Goal: Task Accomplishment & Management: Use online tool/utility

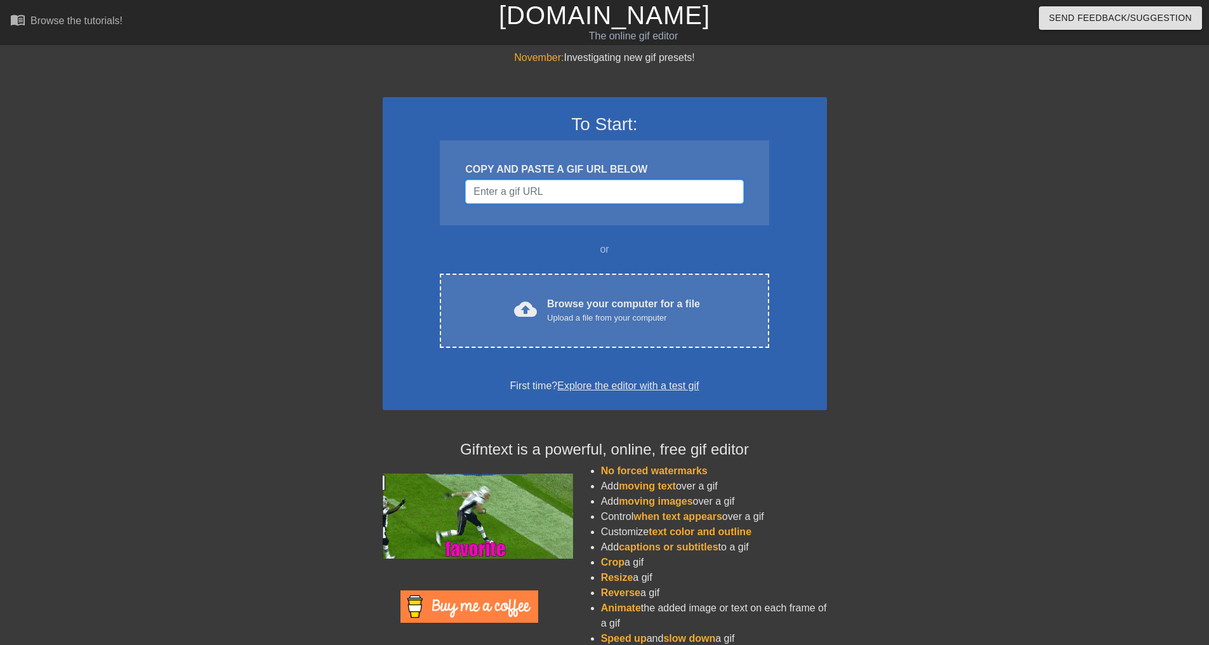
click at [553, 196] on input "Username" at bounding box center [604, 192] width 278 height 24
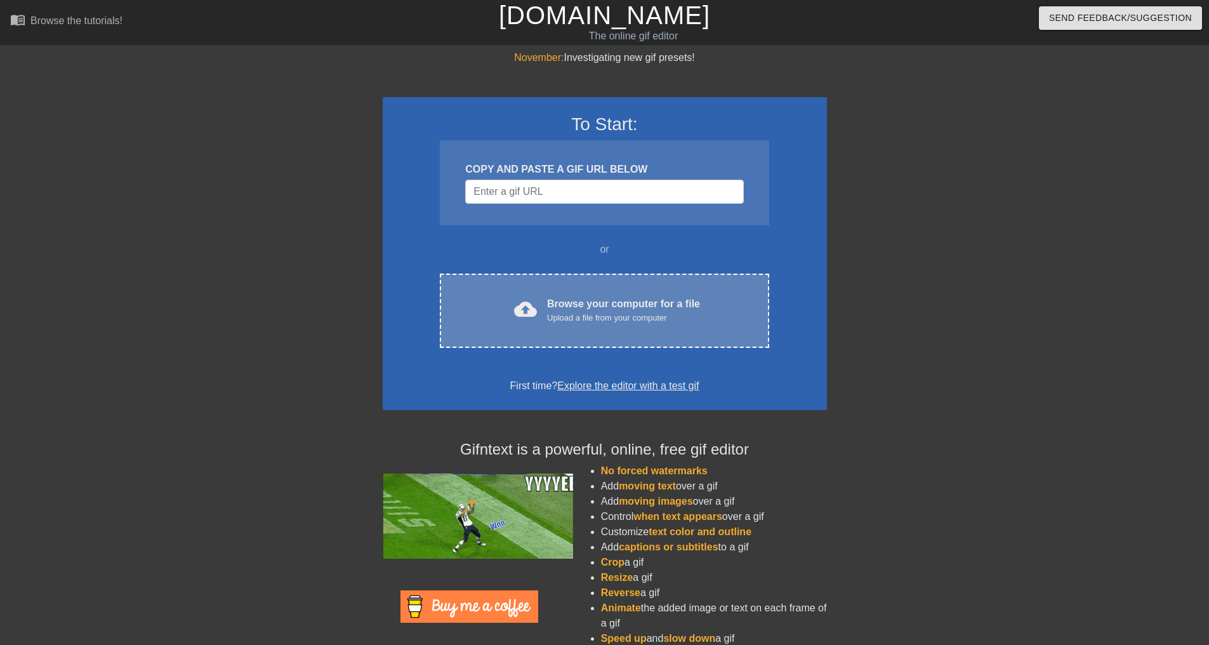
click at [663, 315] on div "Upload a file from your computer" at bounding box center [623, 318] width 153 height 13
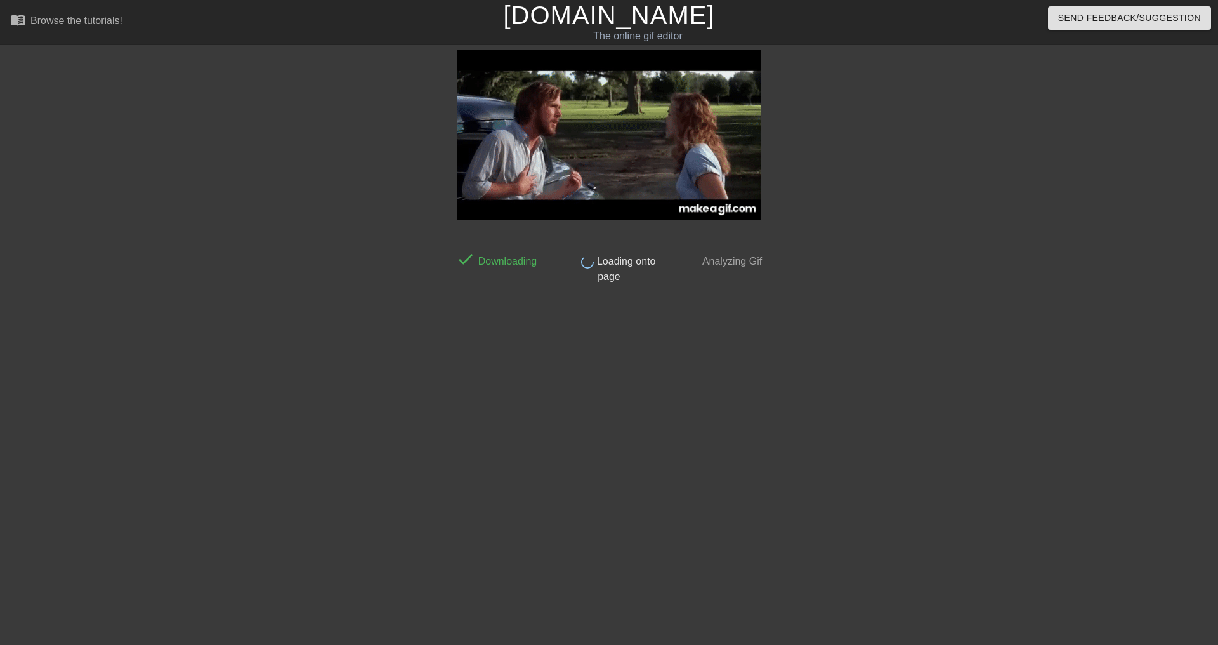
click at [883, 437] on html "menu_book Browse the tutorials! [DOMAIN_NAME] The online gif editor Send Feedba…" at bounding box center [609, 218] width 1218 height 437
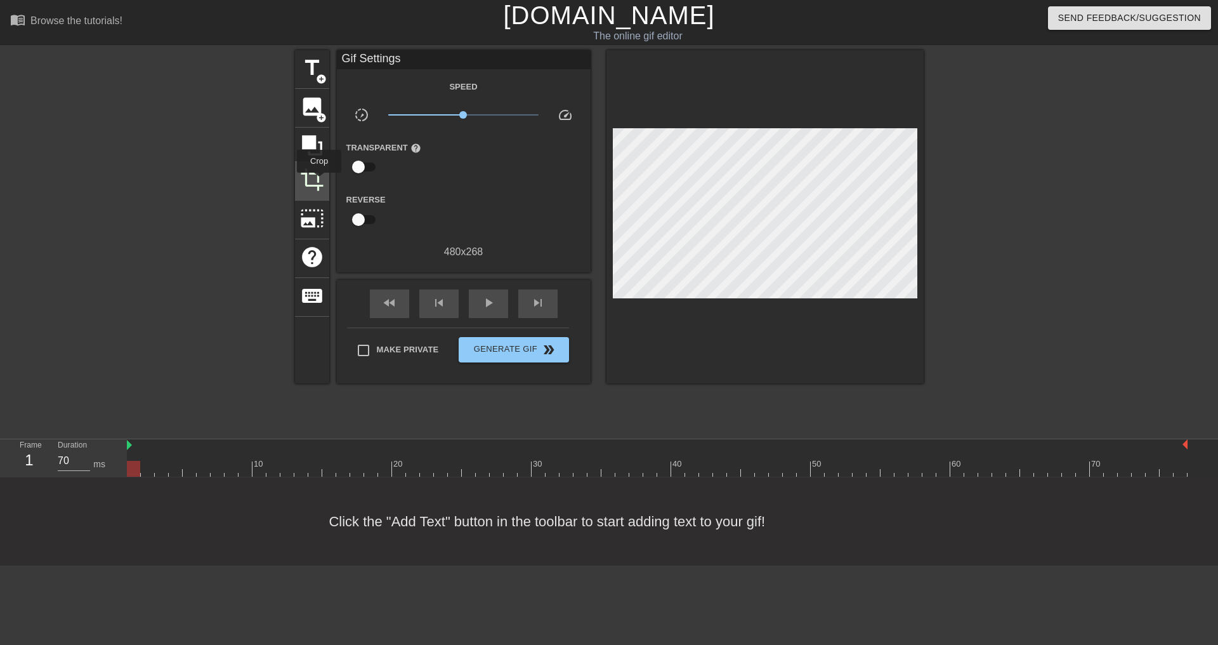
click at [319, 181] on span "crop" at bounding box center [312, 180] width 24 height 24
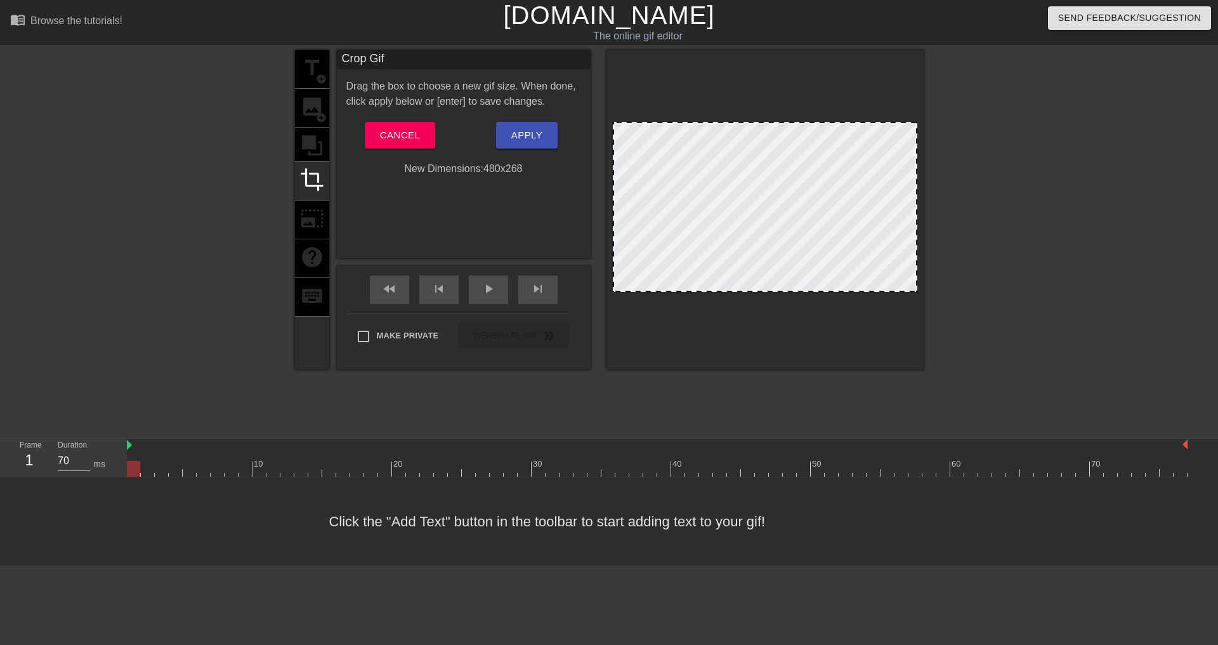
drag, startPoint x: 917, startPoint y: 290, endPoint x: 919, endPoint y: 280, distance: 10.3
click at [919, 280] on div at bounding box center [765, 209] width 317 height 319
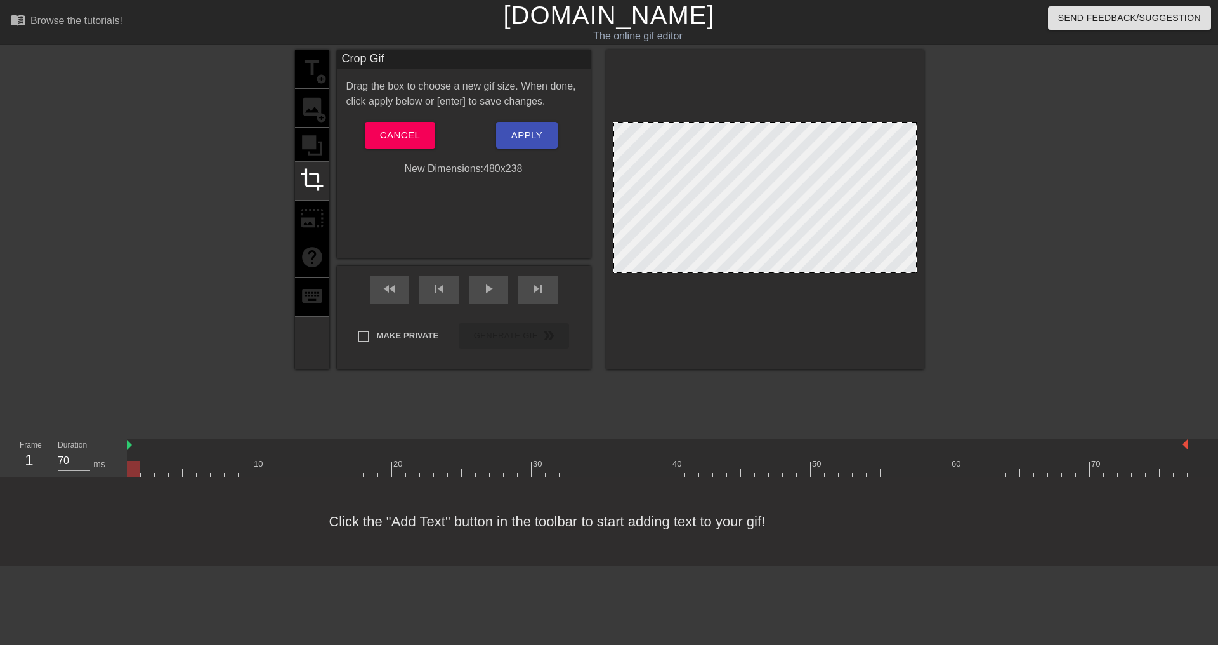
drag, startPoint x: 840, startPoint y: 291, endPoint x: 843, endPoint y: 272, distance: 19.2
click at [843, 272] on div at bounding box center [765, 271] width 302 height 6
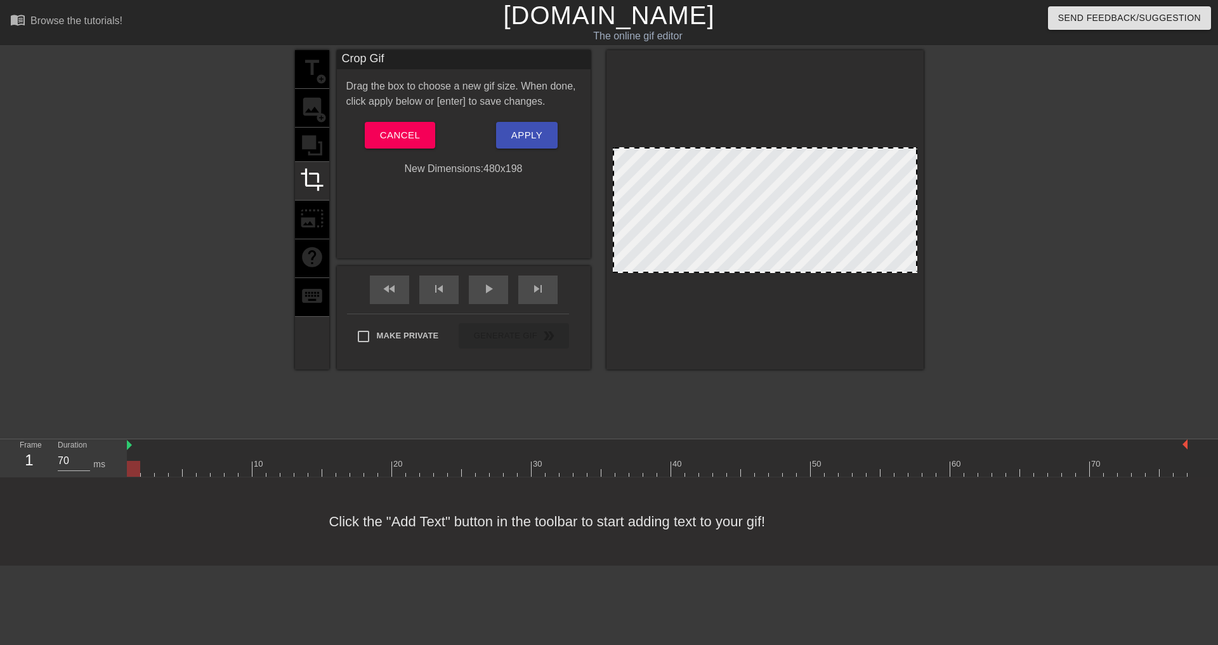
drag, startPoint x: 761, startPoint y: 121, endPoint x: 759, endPoint y: 147, distance: 25.5
click at [759, 147] on div at bounding box center [765, 148] width 302 height 6
click at [527, 130] on span "Apply" at bounding box center [526, 135] width 31 height 16
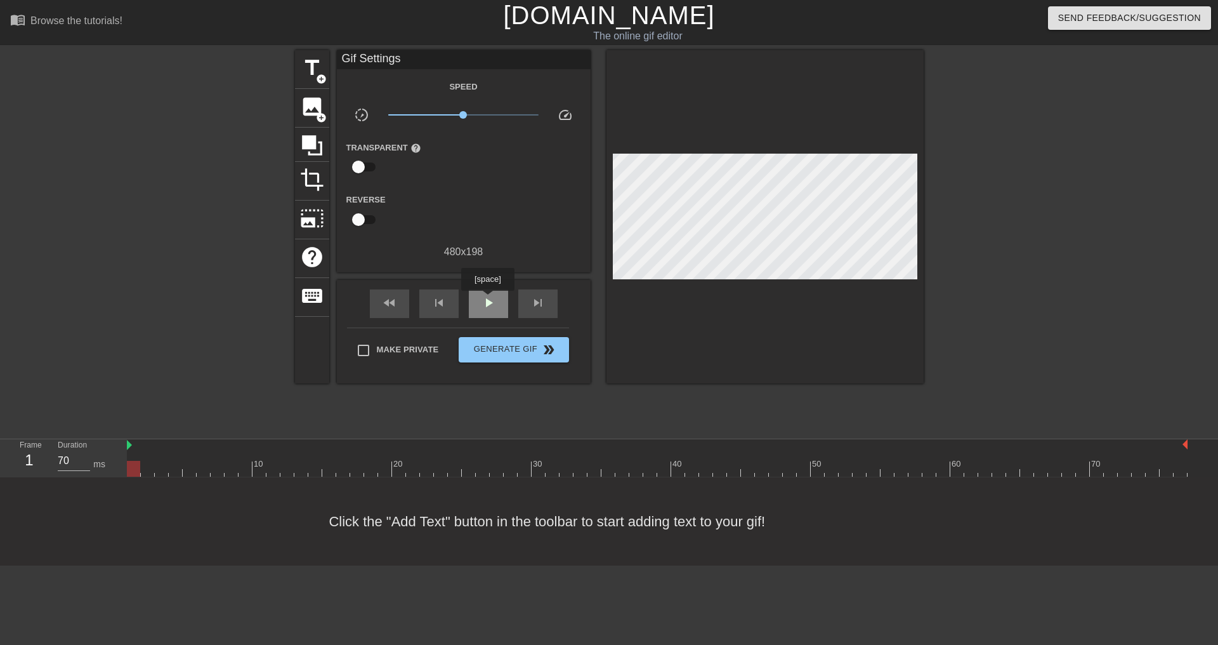
click at [487, 300] on span "play_arrow" at bounding box center [488, 302] width 15 height 15
click at [487, 300] on span "pause" at bounding box center [488, 302] width 15 height 15
drag, startPoint x: 331, startPoint y: 471, endPoint x: 213, endPoint y: 458, distance: 119.4
click at [213, 458] on div "10 20 30 40 50 60 70" at bounding box center [657, 457] width 1061 height 37
type input "70"
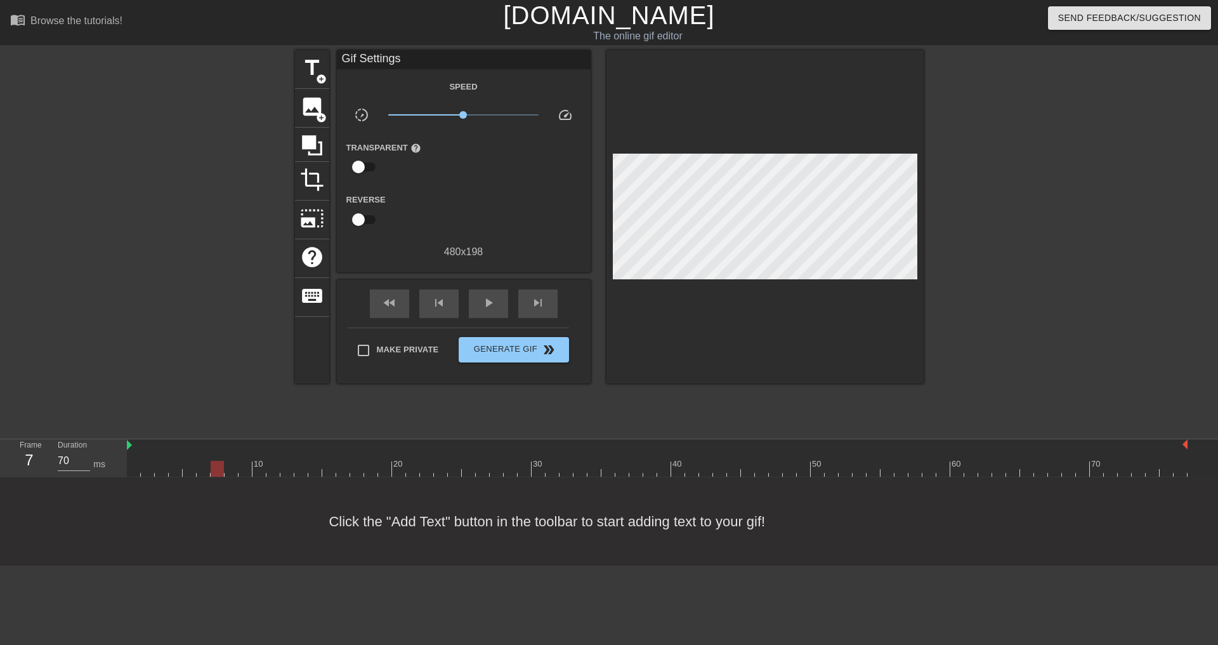
click at [218, 466] on div at bounding box center [217, 469] width 13 height 16
click at [373, 349] on input "Make Private" at bounding box center [363, 350] width 27 height 27
checkbox input "true"
click at [387, 520] on div "Click the "Add Text" button in the toolbar to start adding text to your gif!" at bounding box center [609, 521] width 1218 height 88
drag, startPoint x: 128, startPoint y: 442, endPoint x: 217, endPoint y: 445, distance: 88.9
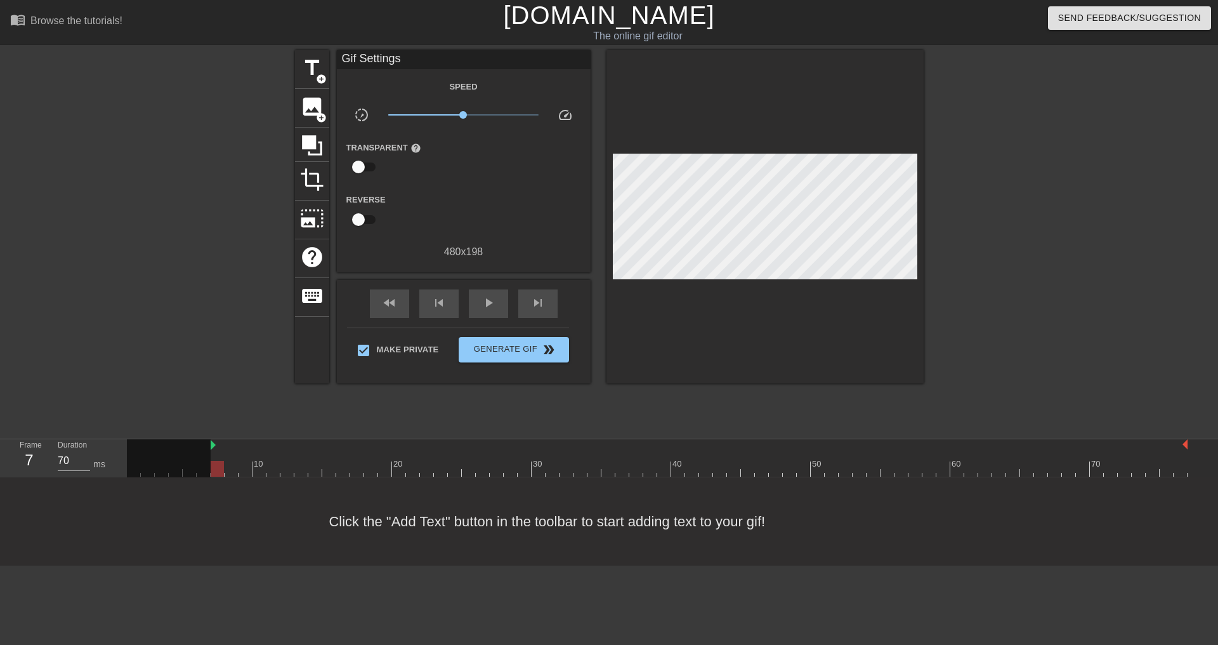
drag, startPoint x: 217, startPoint y: 465, endPoint x: 217, endPoint y: 474, distance: 8.9
click at [217, 474] on div at bounding box center [217, 469] width 13 height 16
click at [430, 307] on div "skip_previous" at bounding box center [438, 303] width 39 height 29
click at [381, 302] on div "fast_rewind" at bounding box center [389, 303] width 39 height 29
click at [492, 297] on span "play_arrow" at bounding box center [488, 302] width 15 height 15
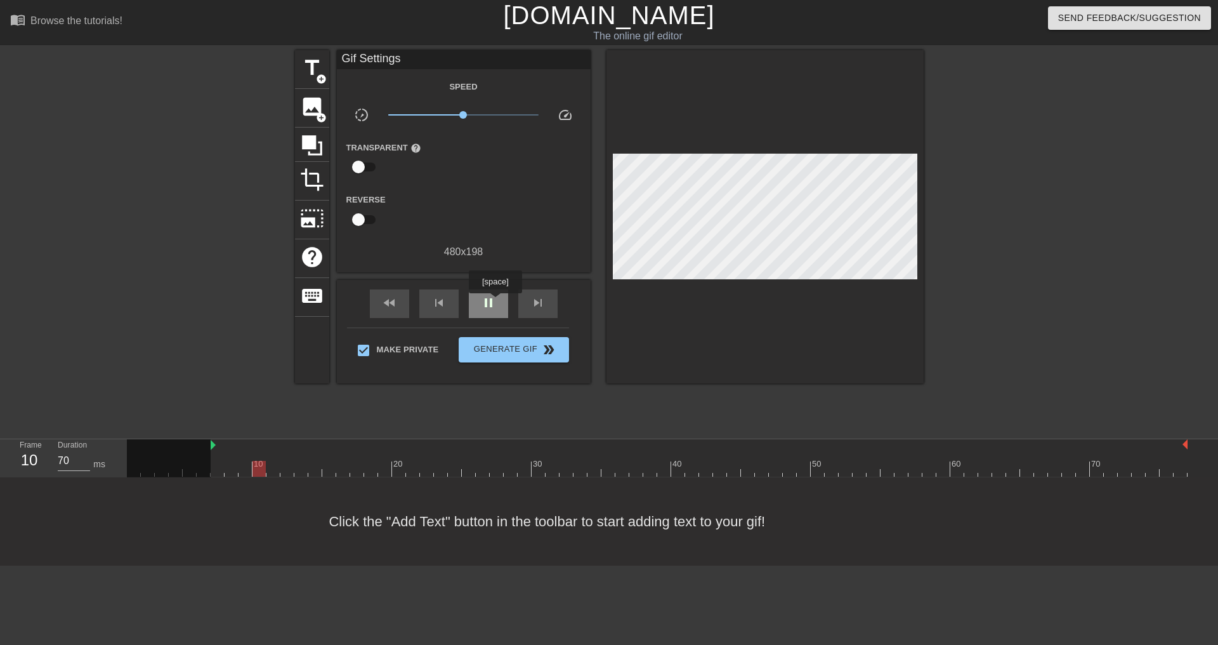
click at [495, 302] on span "pause" at bounding box center [488, 302] width 15 height 15
type input "70"
drag, startPoint x: 285, startPoint y: 468, endPoint x: 224, endPoint y: 473, distance: 61.1
click at [224, 473] on div at bounding box center [657, 469] width 1061 height 16
click at [319, 76] on span "add_circle" at bounding box center [321, 79] width 11 height 11
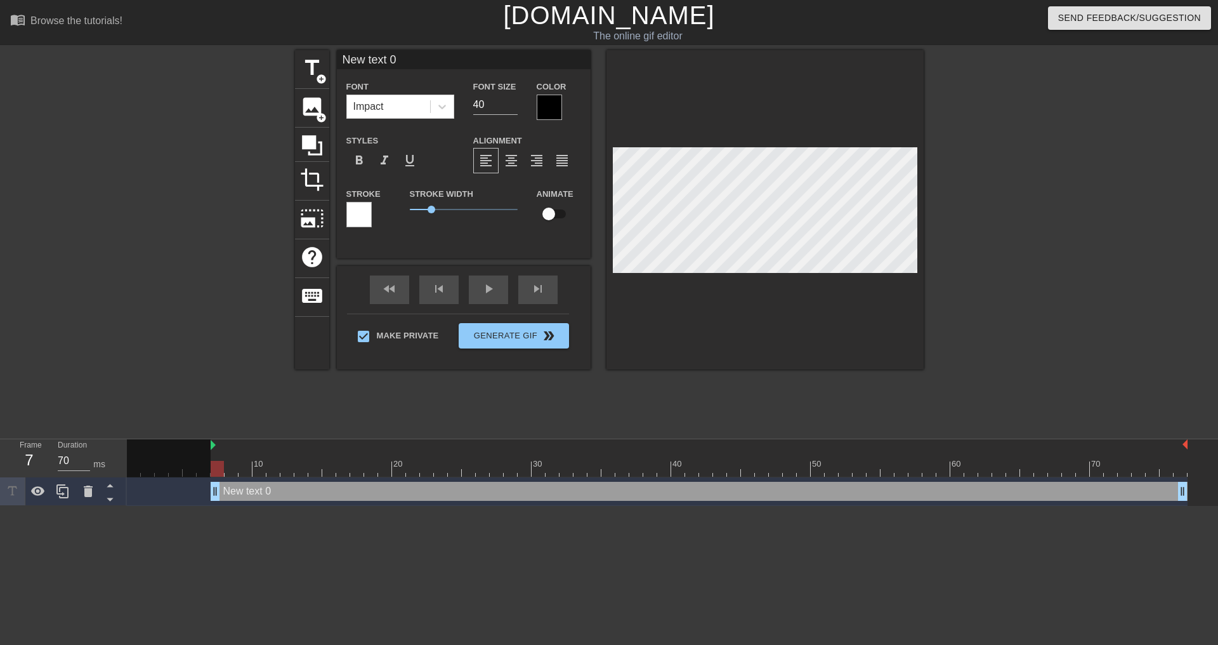
scroll to position [2, 3]
type input "W"
type textarea "W"
type input "Wh"
type textarea "Wh"
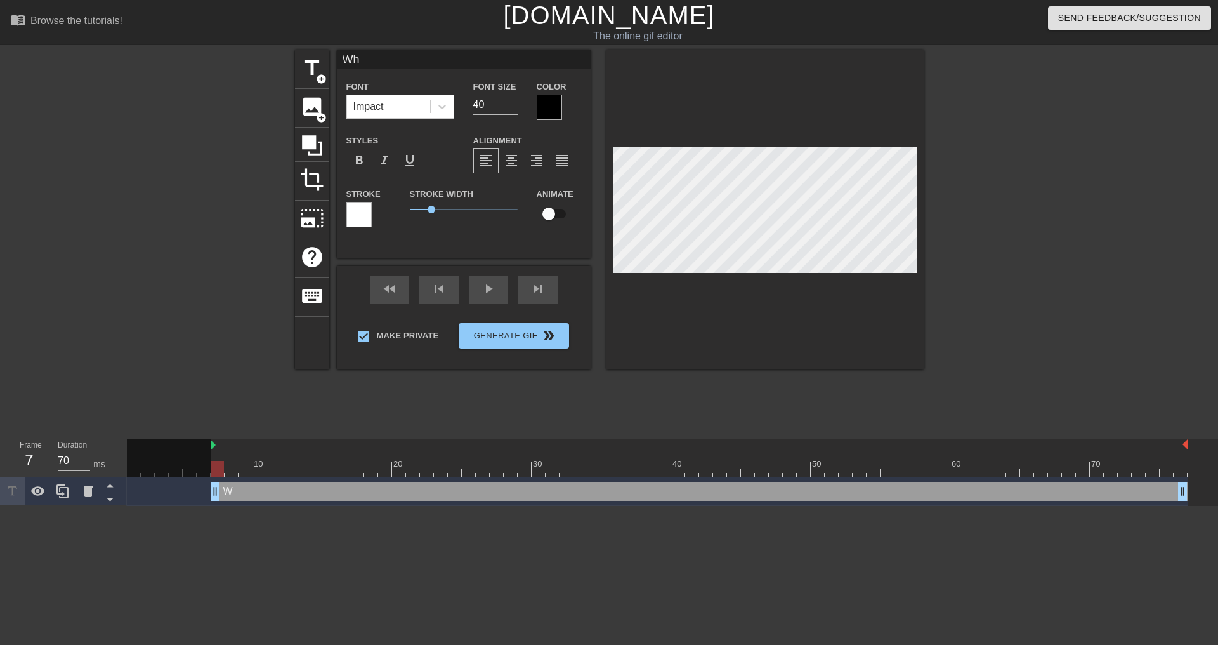
type input "Why"
type textarea "Why"
type input "Why"
type textarea "Why"
type input "Why d"
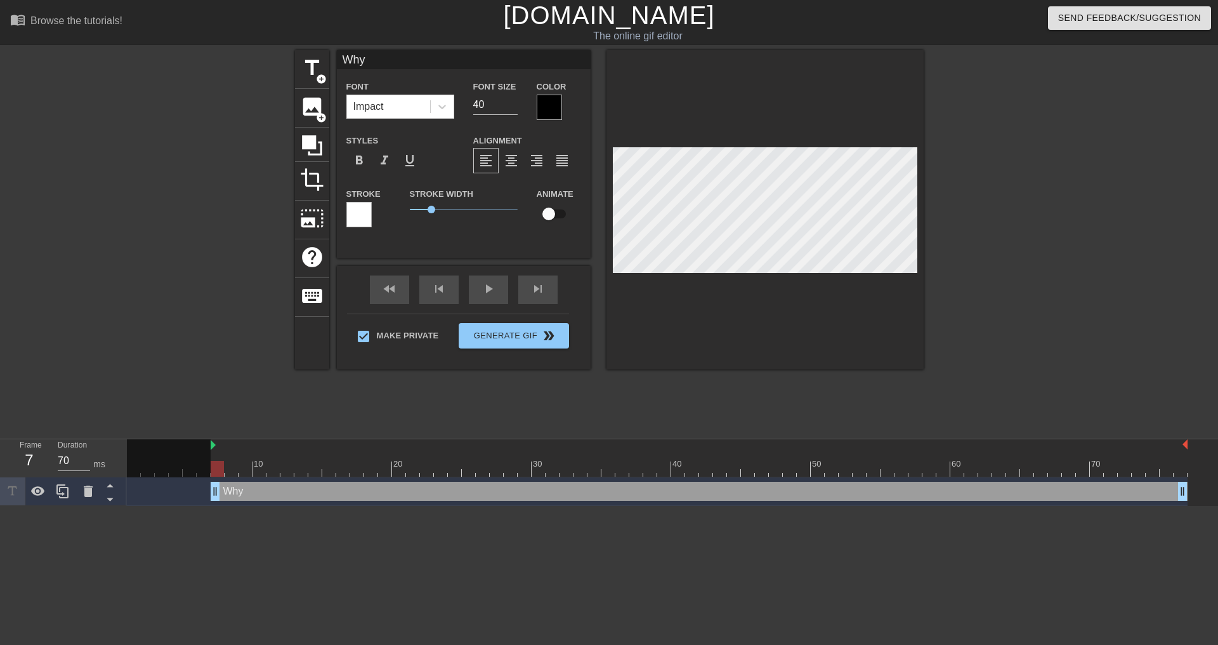
type textarea "Why d"
type input "Why do"
type textarea "Why do"
type input "Why do"
type textarea "Why do"
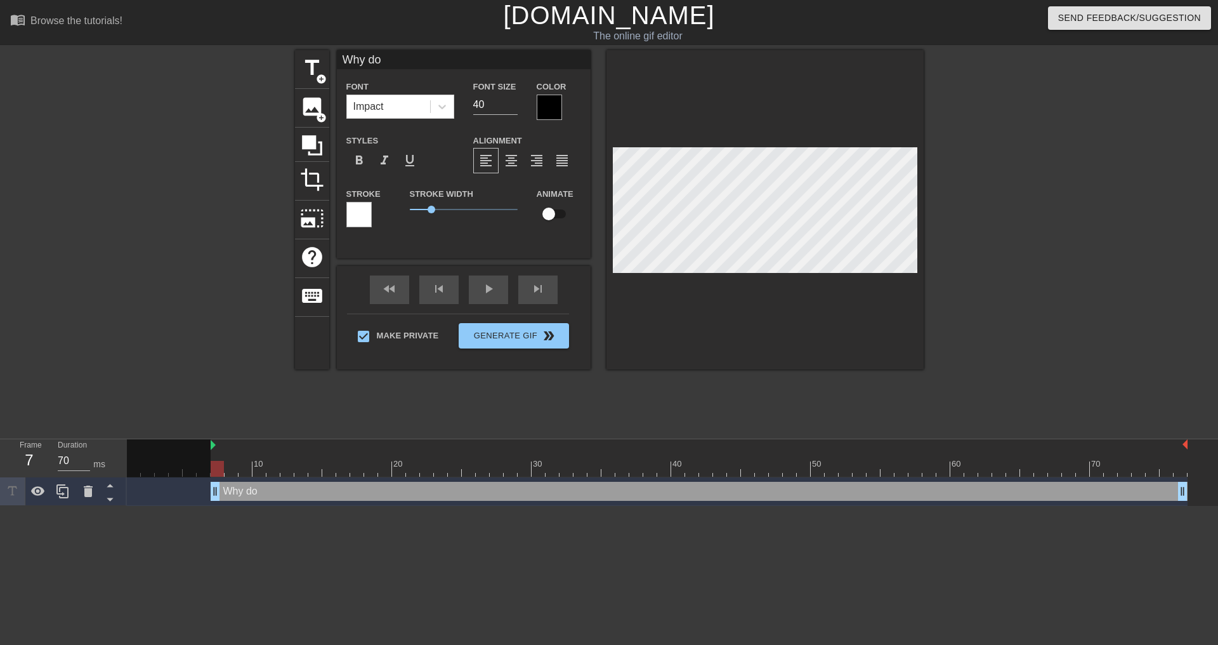
type input "Why do s"
type textarea "Why do s"
type input "Why do sy"
type textarea "Why do sy"
type input "Why do s"
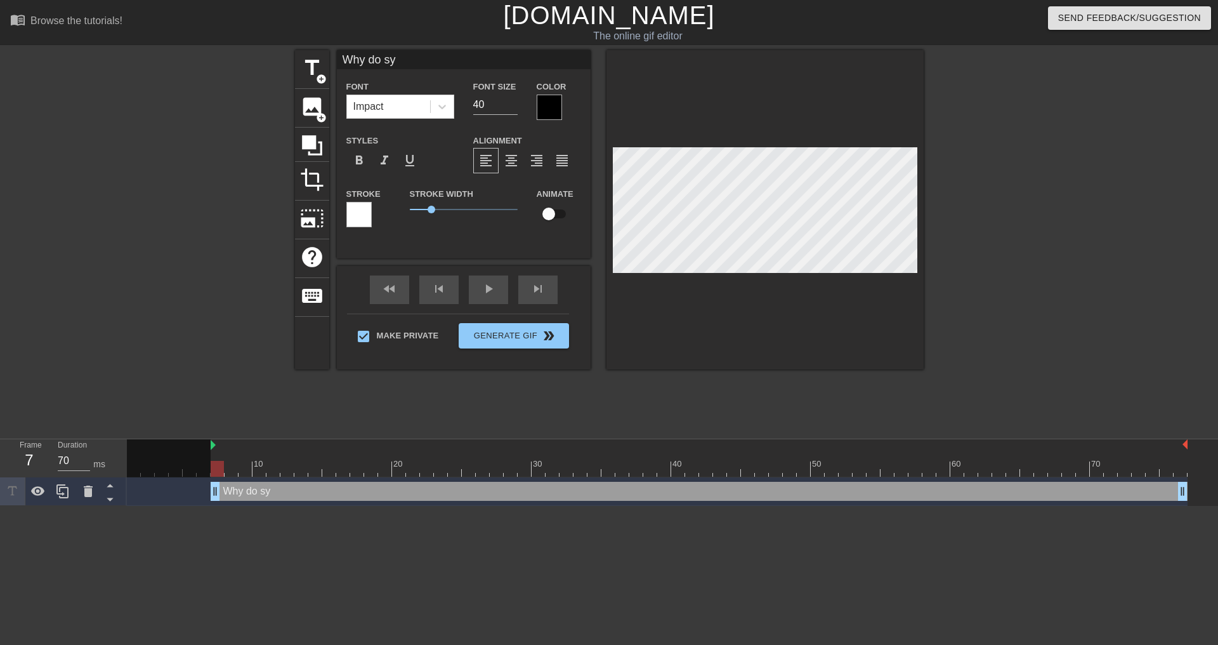
type textarea "Why do s"
type input "Why do"
type textarea "Why do"
type input "Why do y"
type textarea "Why do y"
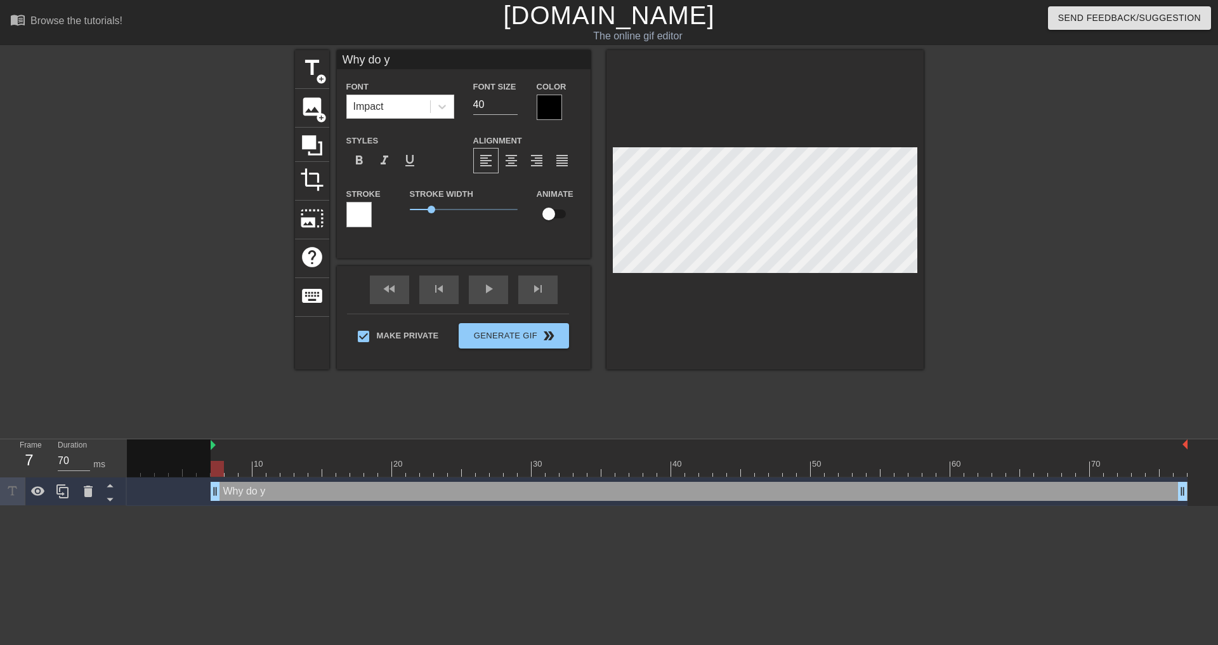
type input "Why do yo"
type textarea "Why do yo"
type input "Why do you"
type textarea "Why do you"
type input "Why do you"
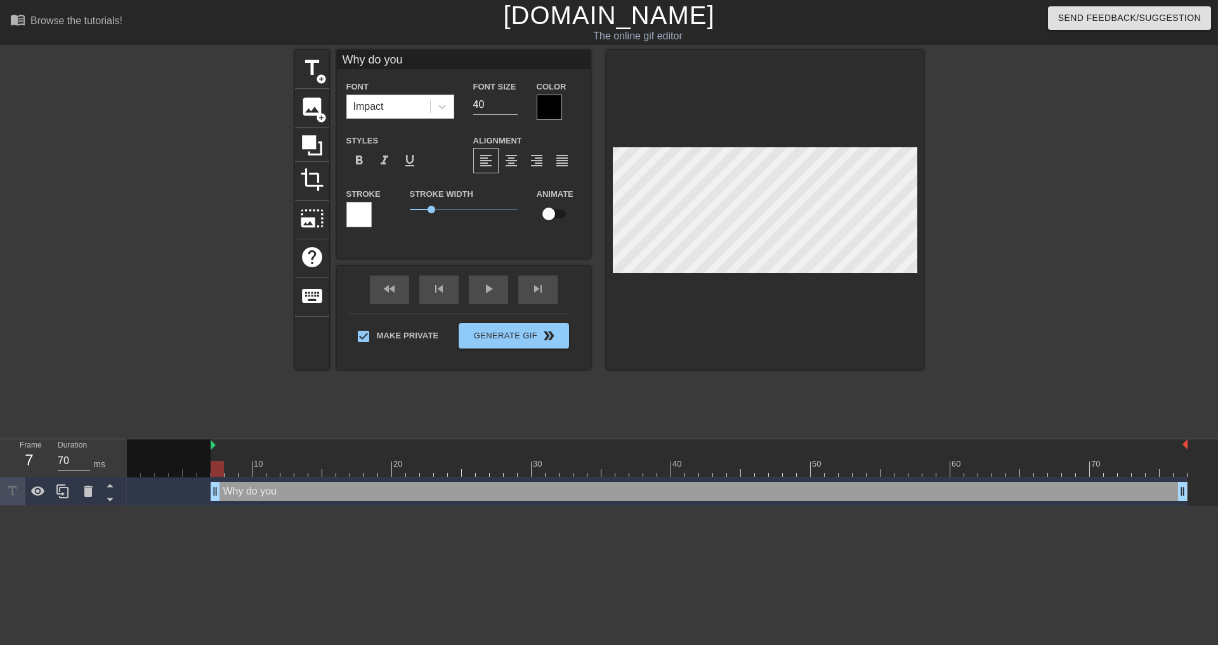
type textarea "Why do you"
type input "Why do you w"
type textarea "Why do you w"
type input "Why do you wa"
type textarea "Why do you wa"
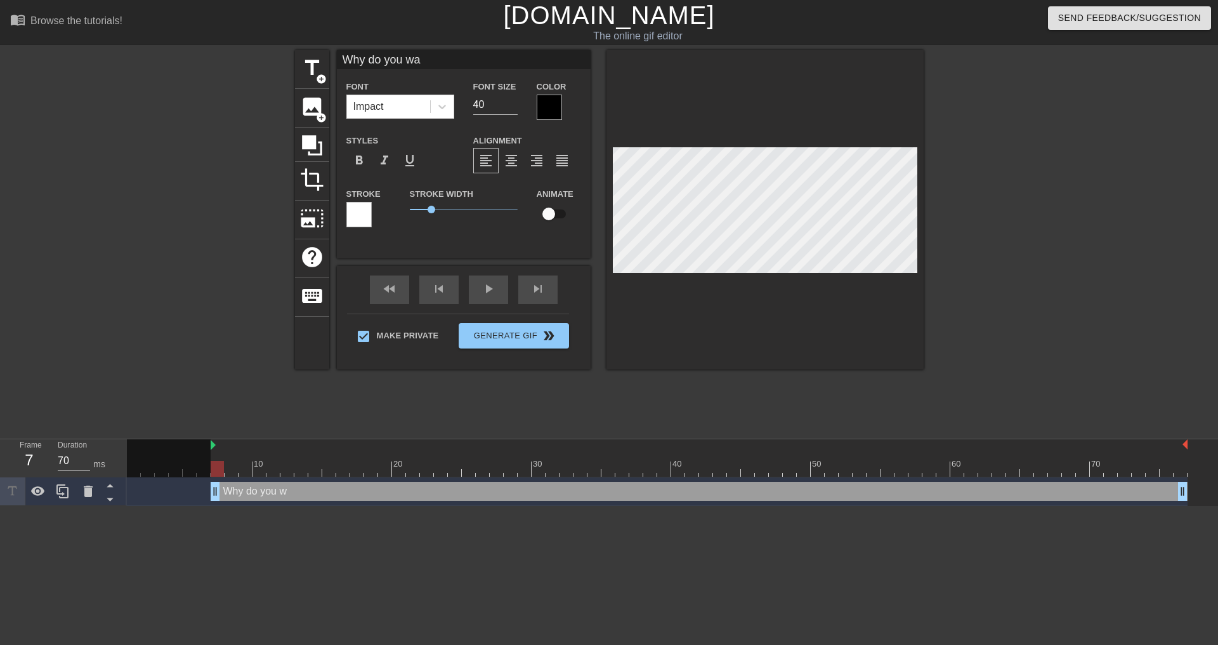
type input "Why do you wan"
type textarea "Why do you wan"
type input "Why do you want"
type textarea "Why do you want"
type input "Why do you want"
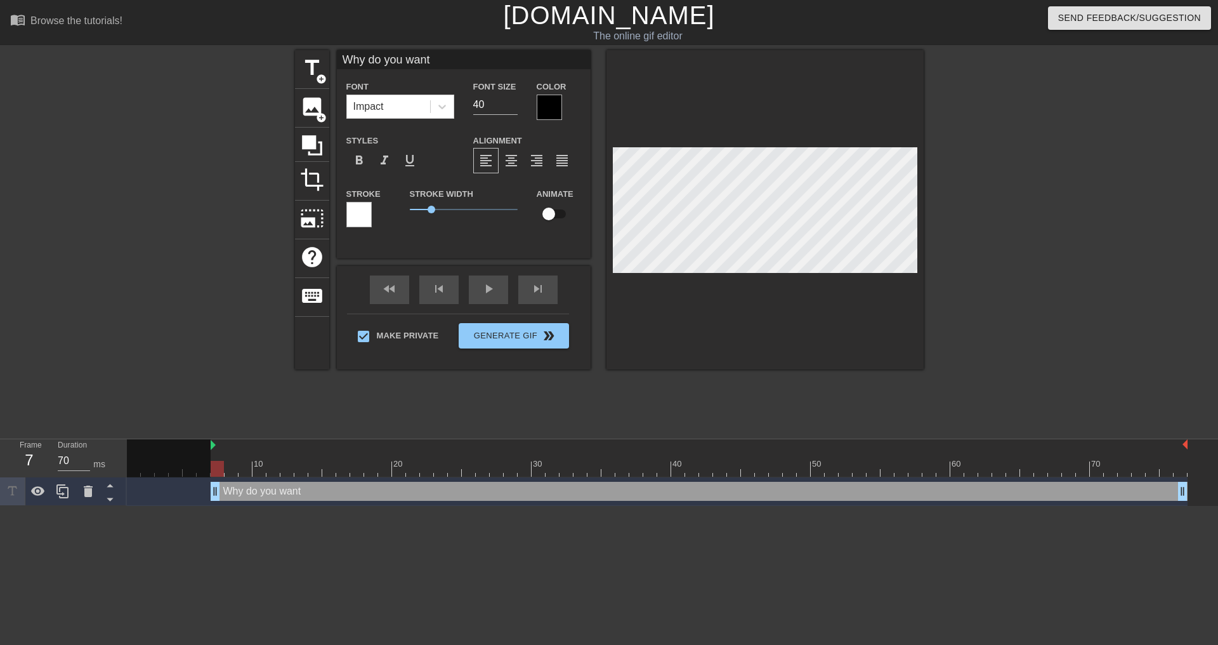
type textarea "Why do you want"
type input "Why do you want t"
type textarea "Why do you want t"
type input "Why do you want to"
type textarea "Why do you want to"
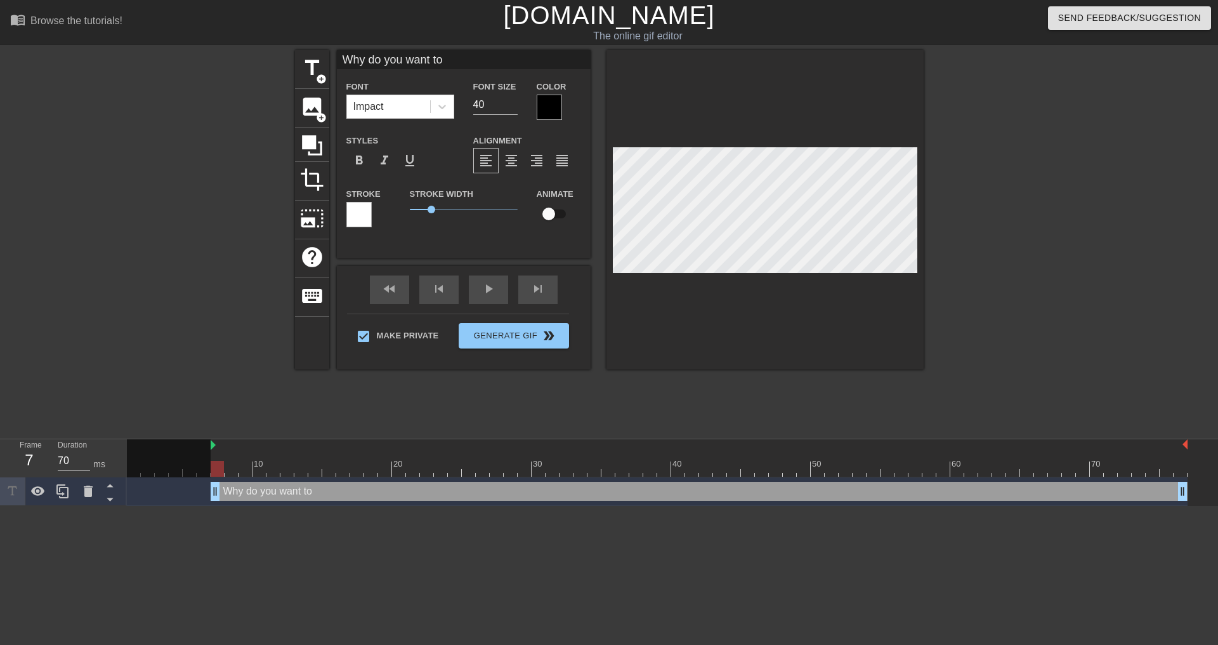
type input "Why do you want to"
type textarea "Why do you want to"
type input "Why do you want to u"
type textarea "Why do you want to u"
type input "Why do you want to us"
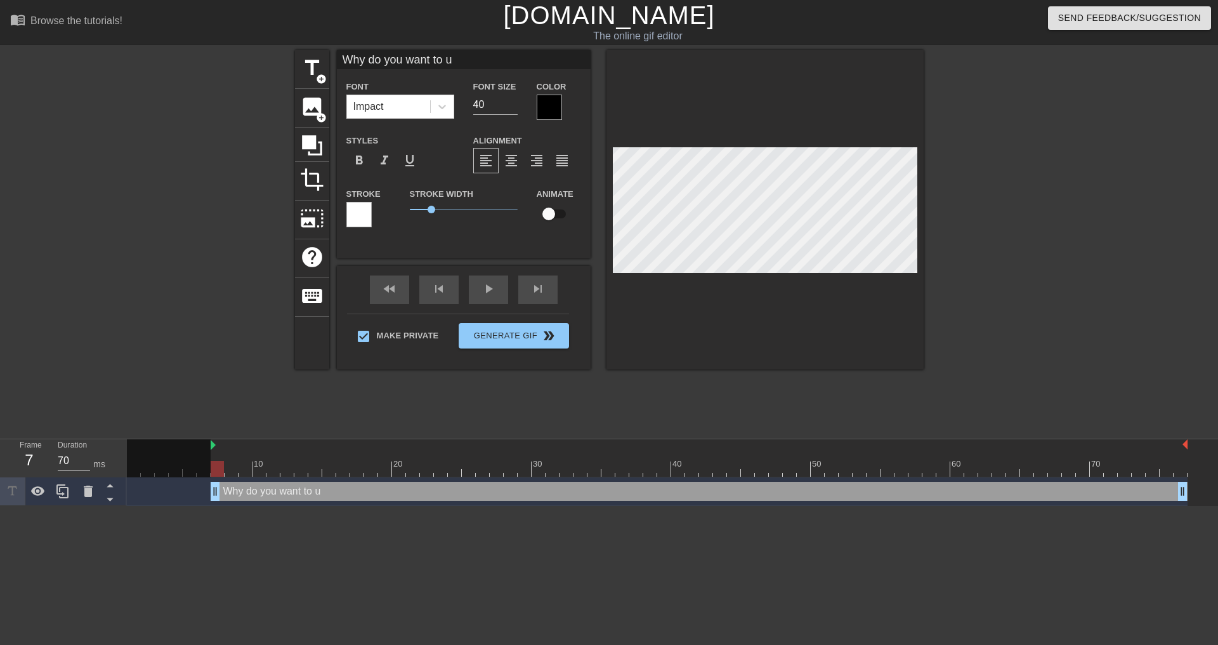
type textarea "Why do you want to us"
type input "Why do you want to use"
type textarea "Why do you want to use"
type input "Why do you want to use"
type textarea "Why do you want to use"
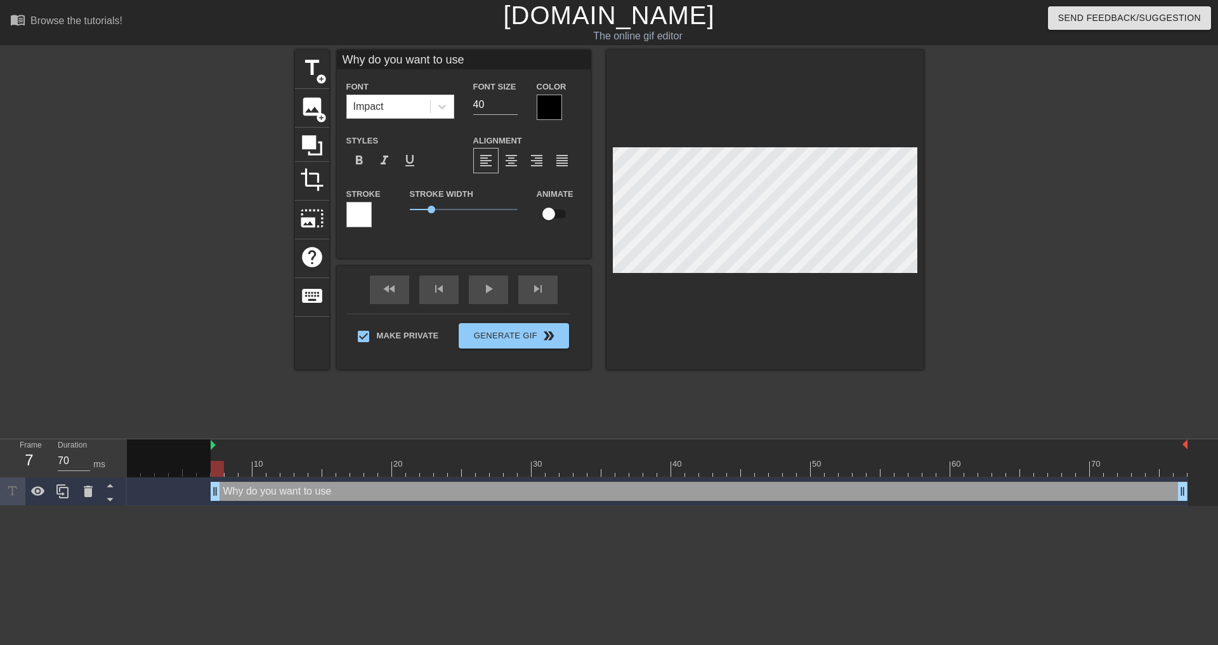
type input "Why do you want to use A"
type textarea "Why do you want to use A"
type input "Why do you want to use AI"
type textarea "Why do you want to use AI"
type input "Why do you want to use AI`?"
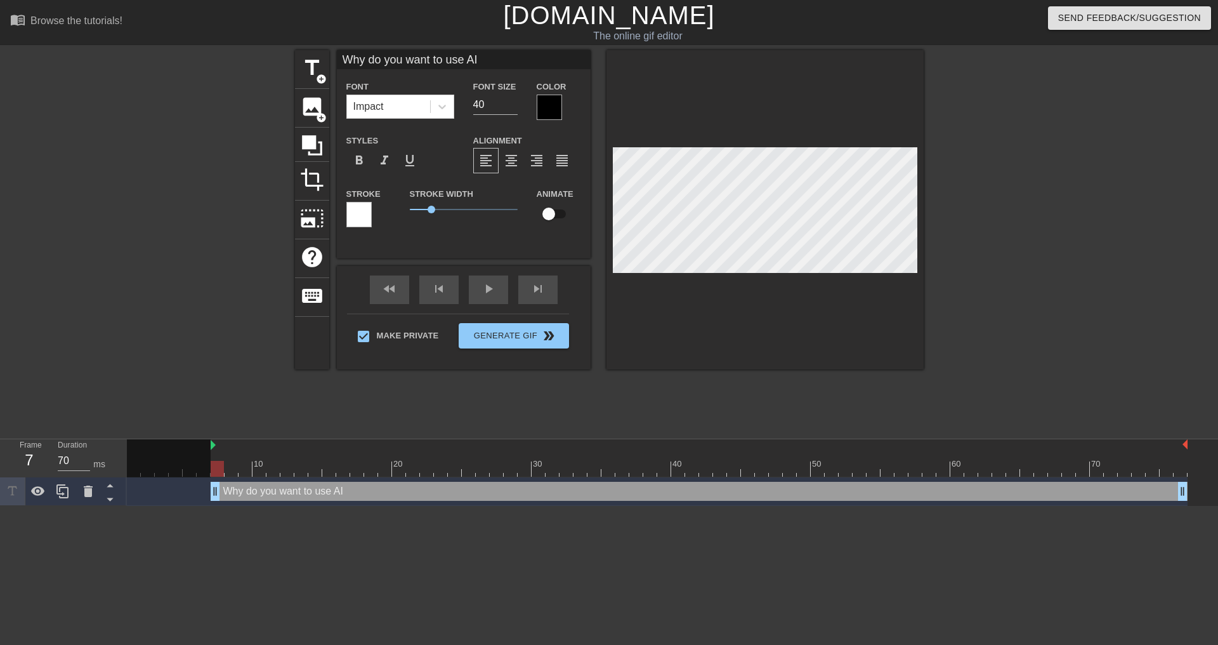
type textarea "Why do you want to use AI`?"
type input "Why do you want to use AI`"
type textarea "Why do you want to use AI`"
type input "Why do you want to use AI"
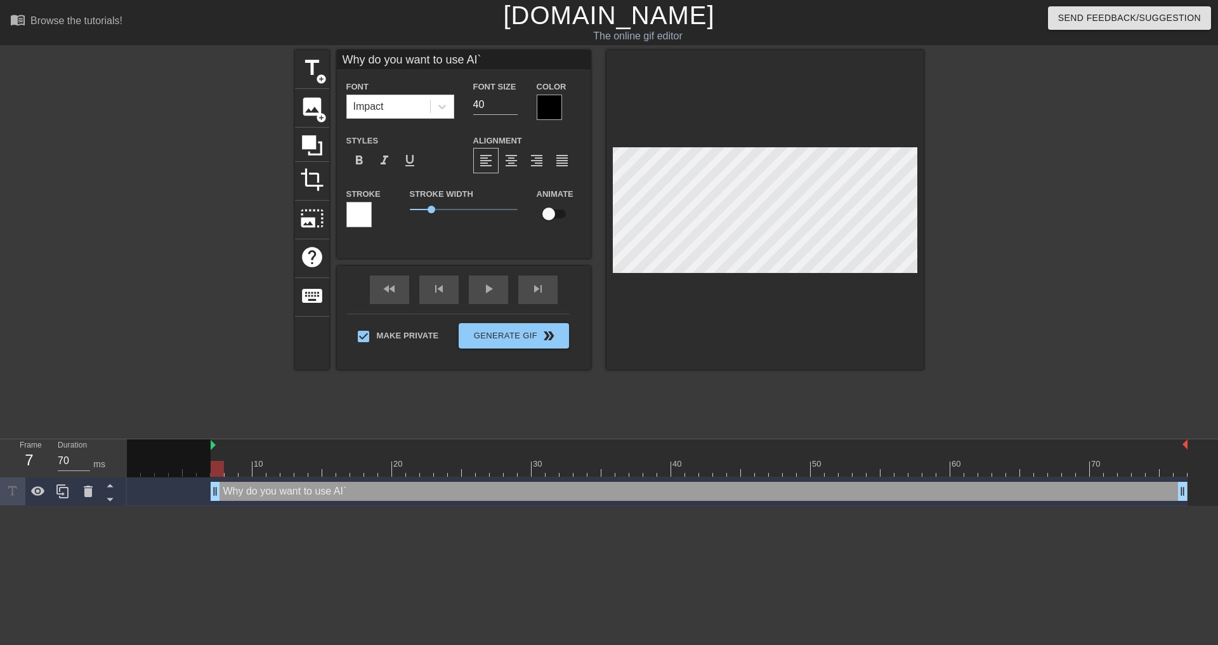
type textarea "Why do you want to use AI"
type input "Why do you want to use AI?"
type textarea "Why do you want to use AI?"
click at [513, 105] on input "39" at bounding box center [495, 105] width 44 height 20
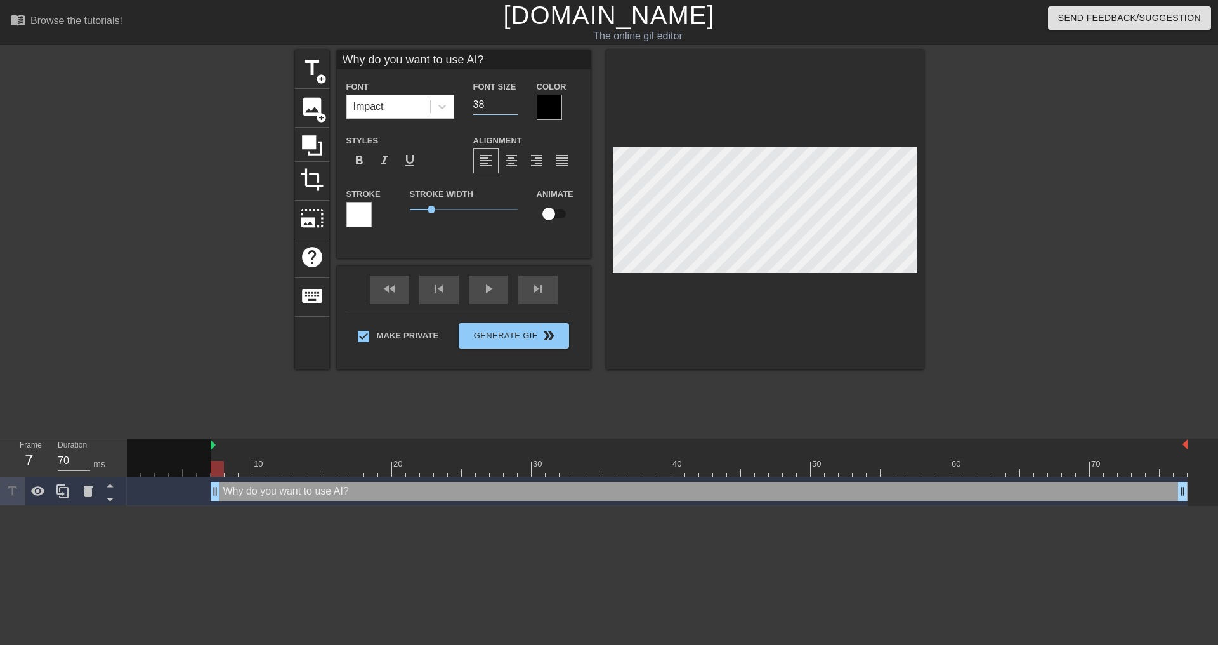
click at [513, 105] on input "38" at bounding box center [495, 105] width 44 height 20
click at [513, 105] on input "37" at bounding box center [495, 105] width 44 height 20
click at [513, 105] on input "36" at bounding box center [495, 105] width 44 height 20
click at [513, 105] on input "35" at bounding box center [495, 105] width 44 height 20
click at [513, 105] on input "34" at bounding box center [495, 105] width 44 height 20
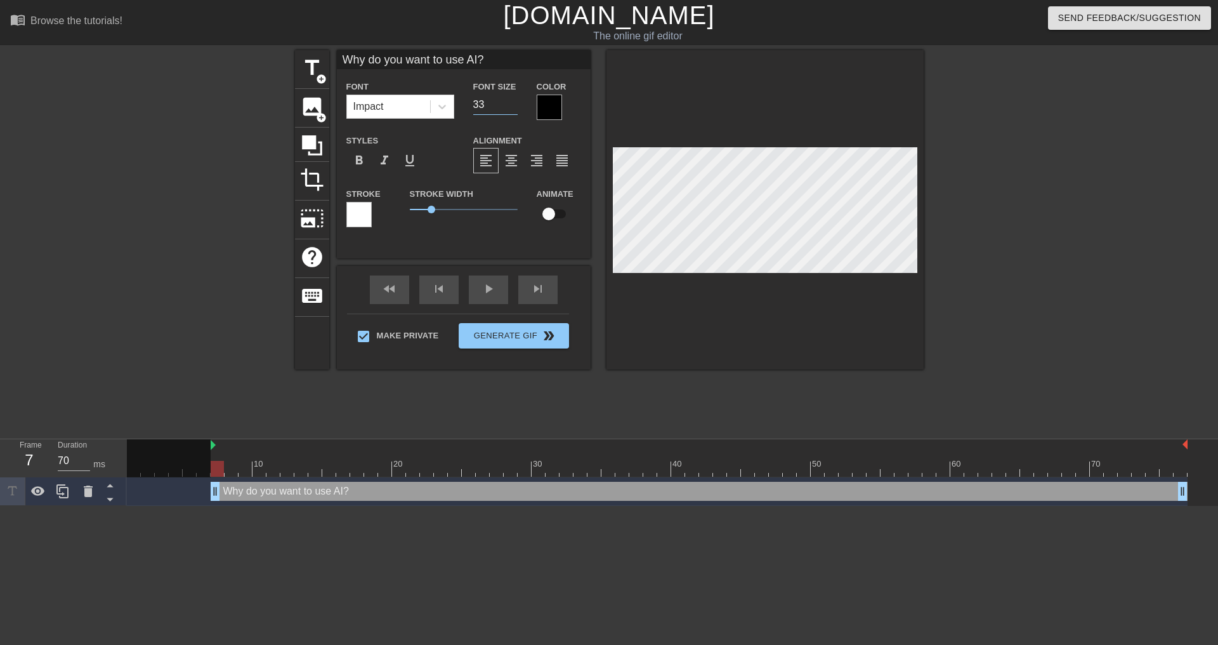
click at [513, 105] on input "33" at bounding box center [495, 105] width 44 height 20
type input "32"
click at [513, 105] on input "32" at bounding box center [495, 105] width 44 height 20
click at [815, 336] on div at bounding box center [765, 209] width 317 height 319
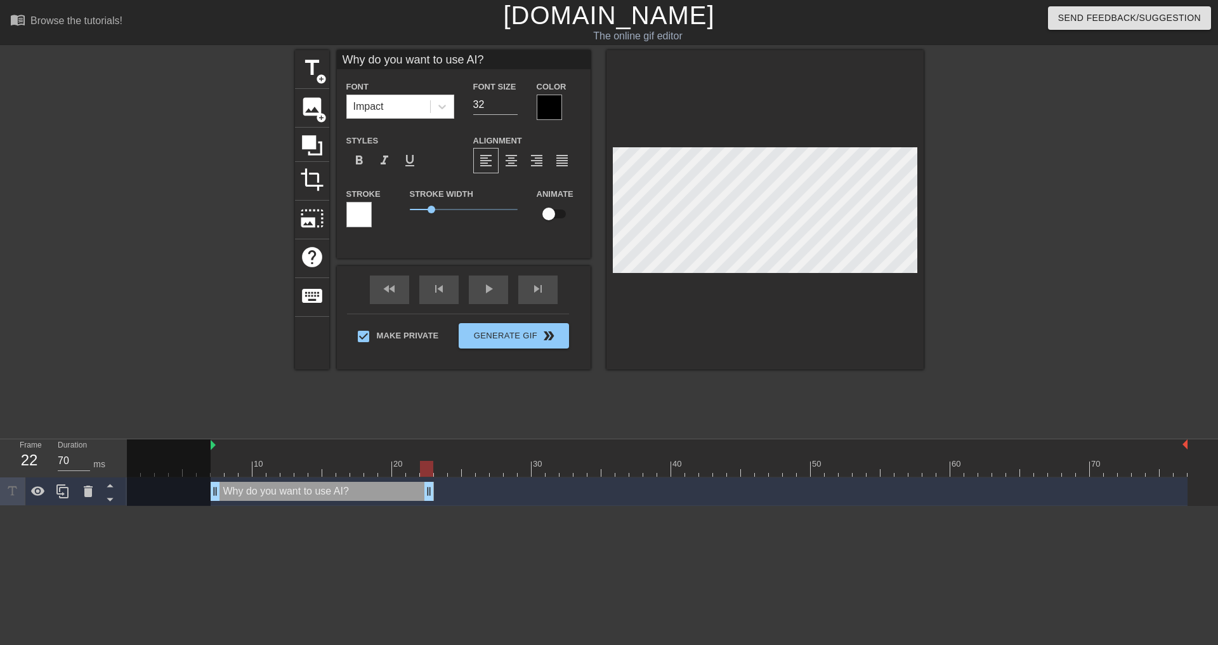
drag, startPoint x: 1185, startPoint y: 494, endPoint x: 434, endPoint y: 491, distance: 751.4
click at [434, 491] on div "Why do you want to use AI? drag_handle drag_handle" at bounding box center [657, 491] width 1061 height 19
click at [533, 506] on html "menu_book Browse the tutorials! [DOMAIN_NAME] The online gif editor Send Feedba…" at bounding box center [609, 253] width 1218 height 506
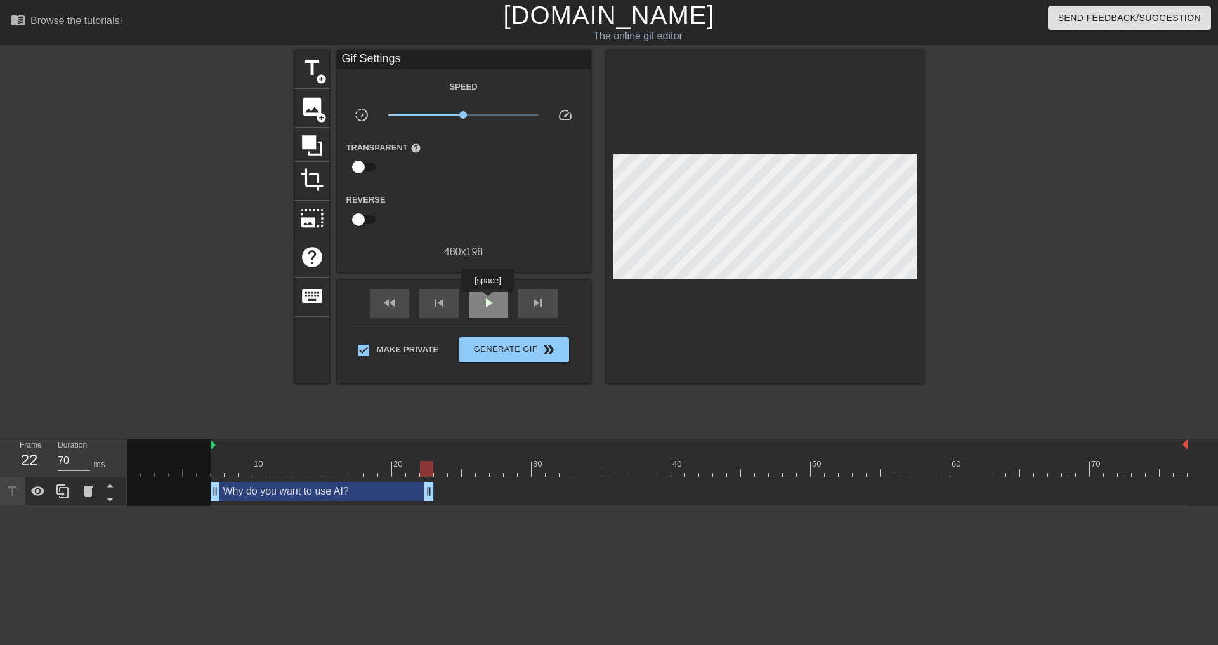
click at [487, 301] on span "play_arrow" at bounding box center [488, 302] width 15 height 15
click at [376, 296] on div "fast_rewind" at bounding box center [389, 303] width 39 height 29
click at [408, 294] on div "fast_rewind" at bounding box center [389, 303] width 39 height 29
click at [476, 307] on div "pause" at bounding box center [488, 303] width 39 height 29
type input "60"
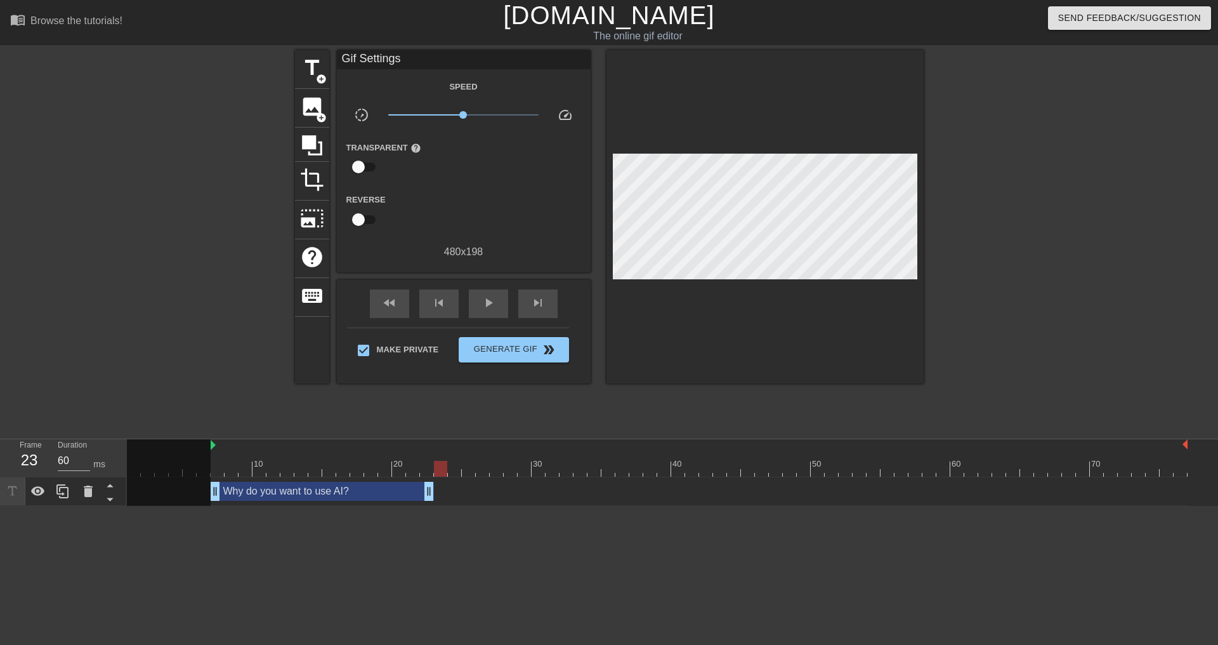
drag, startPoint x: 495, startPoint y: 470, endPoint x: 437, endPoint y: 471, distance: 57.8
click at [437, 471] on div at bounding box center [440, 469] width 13 height 16
click at [307, 70] on span "title" at bounding box center [312, 68] width 24 height 24
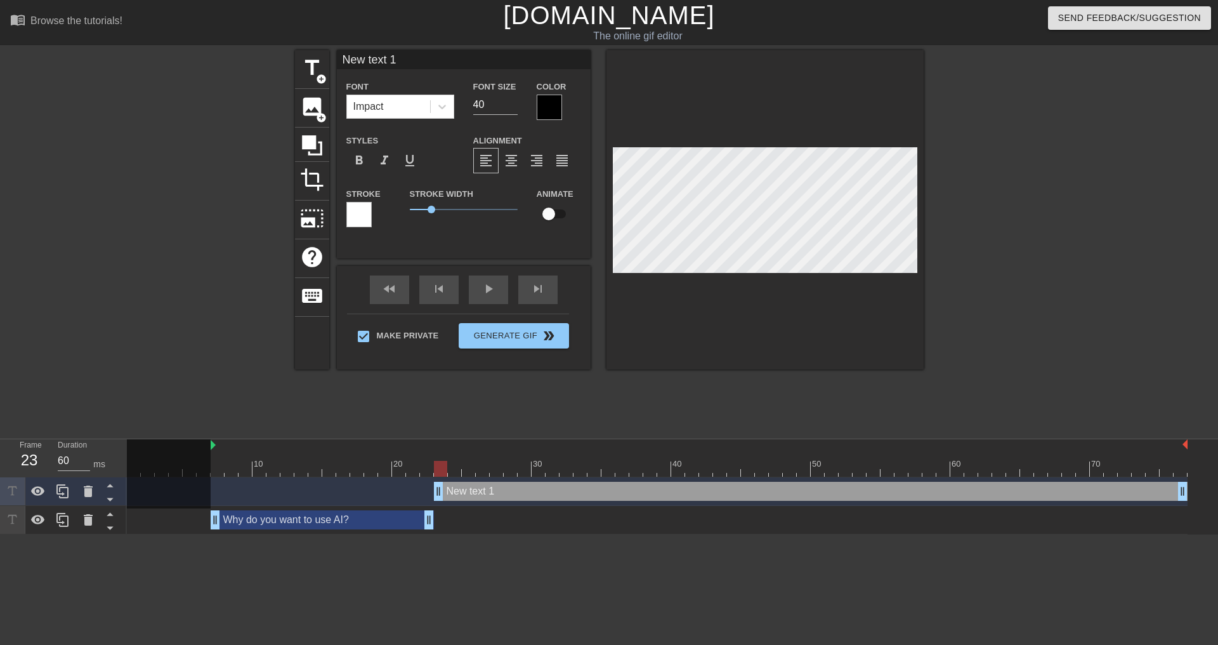
type input "I"
type textarea "I"
type input "I"
type textarea "I"
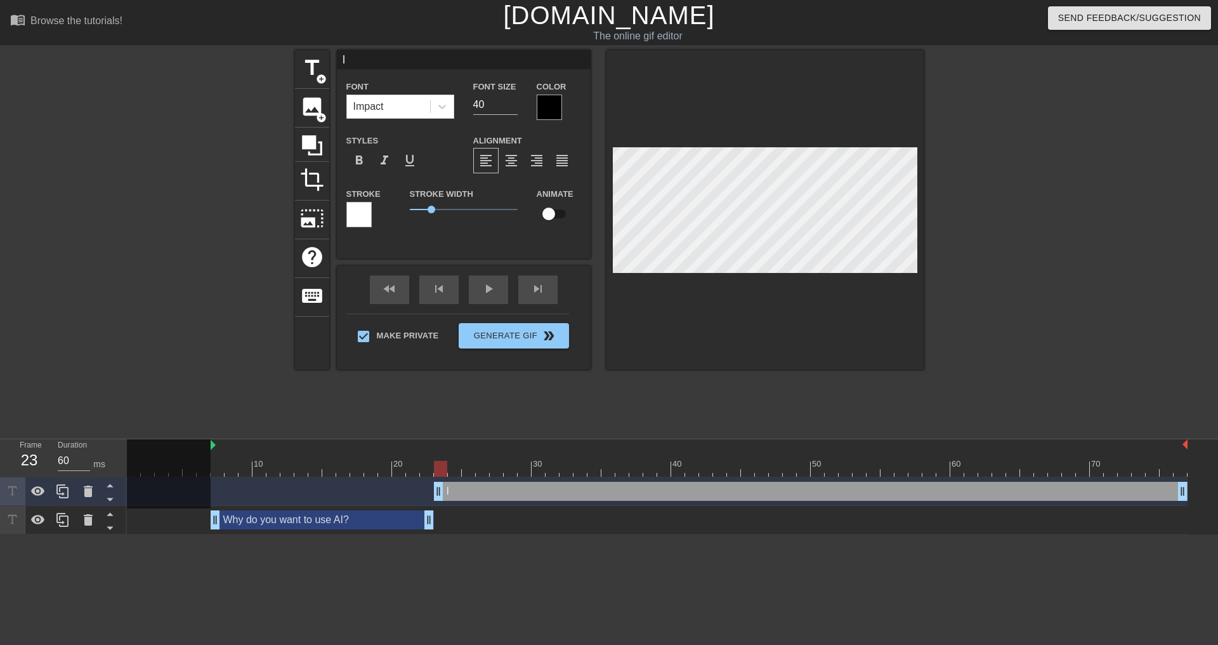
type input "I d"
type textarea "I d"
type input "I do"
type textarea "I do"
type input "I don"
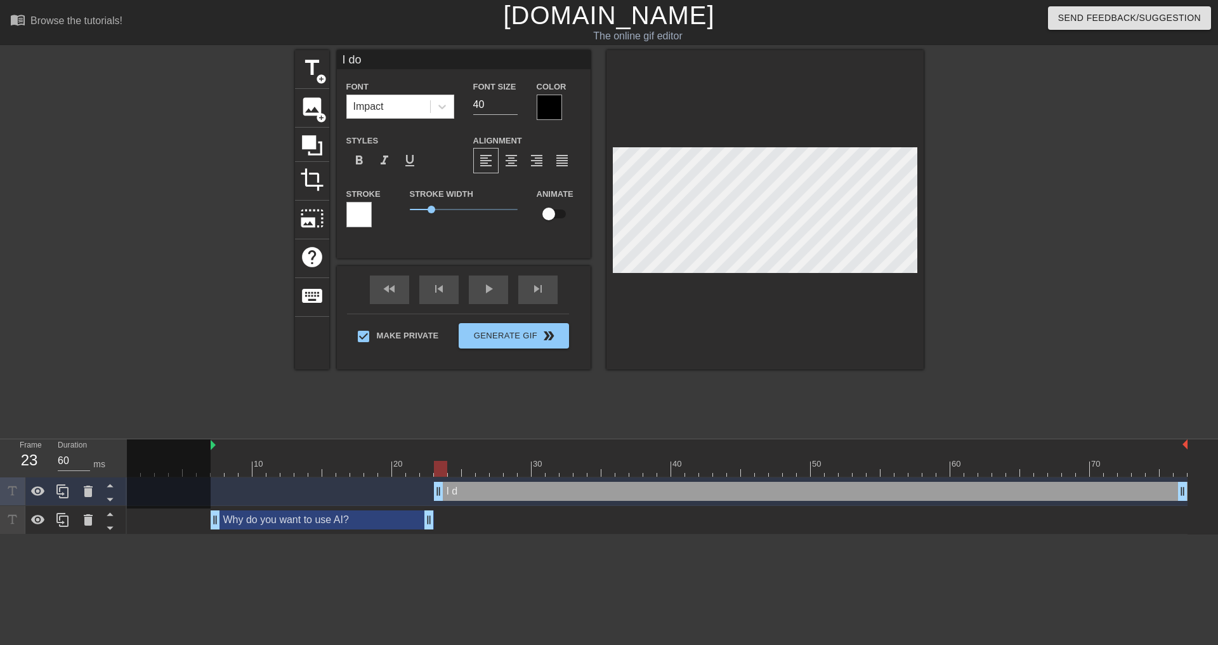
type textarea "I don"
type input "I don'"
type textarea "I don'"
type input "I don't"
type textarea "I don't"
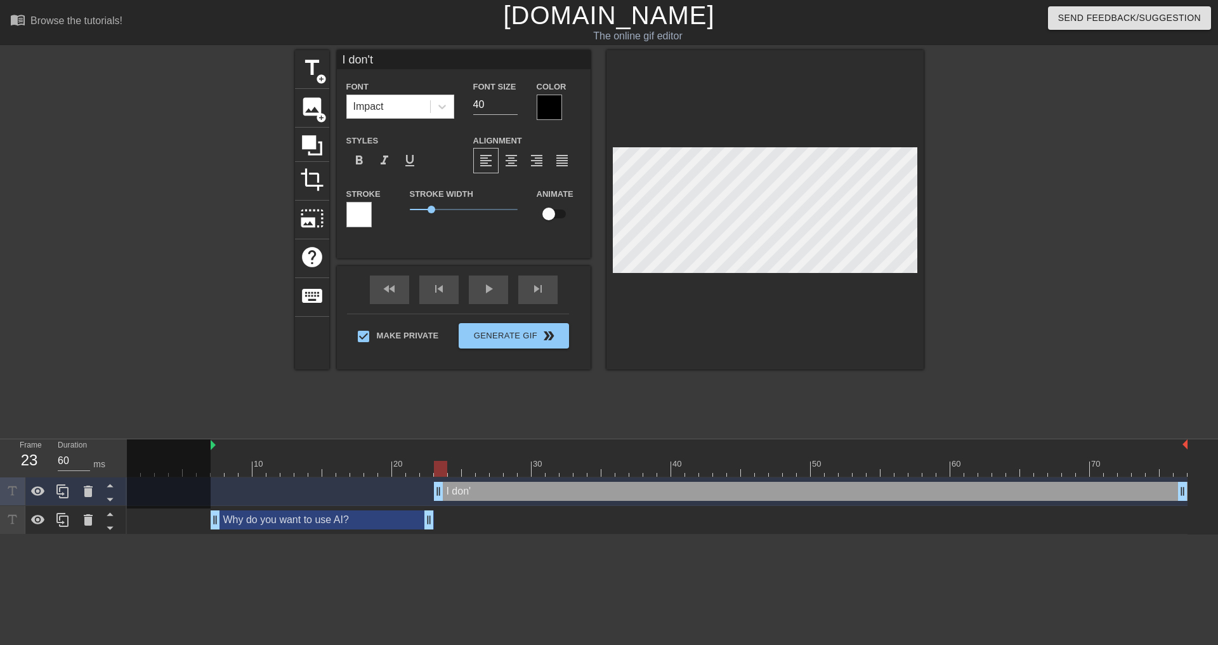
type input "I don't"
type textarea "I don't"
type input "I don't k"
type textarea "I don't k"
type input "I don't kn"
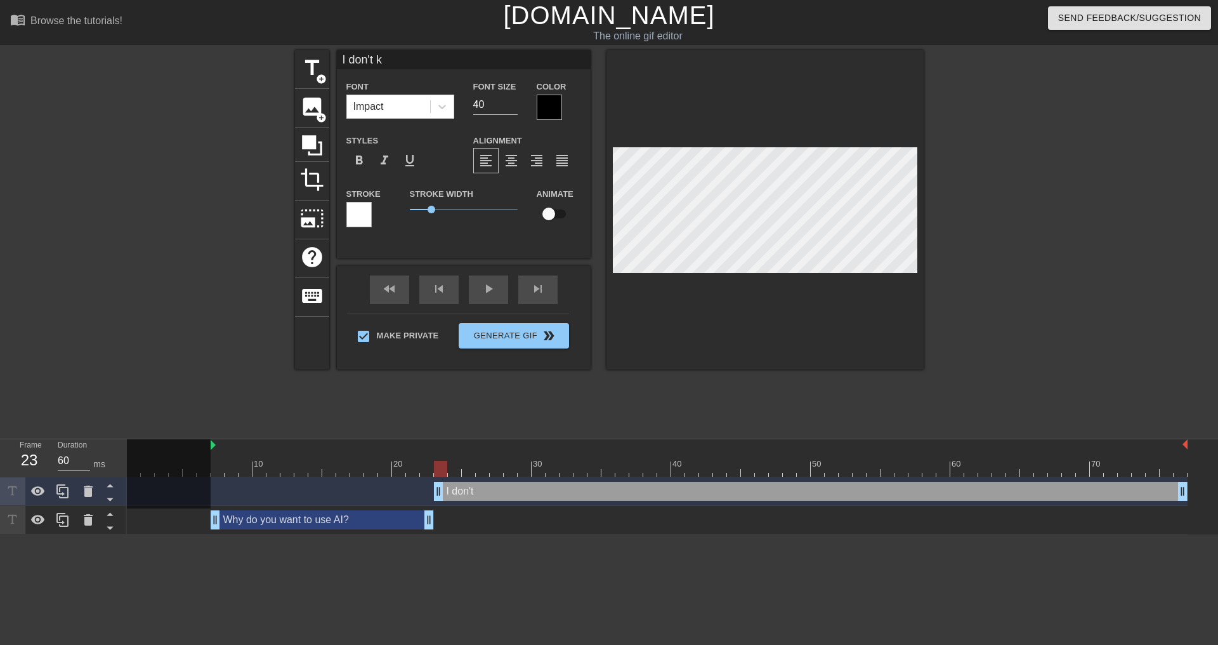
type textarea "I don't kn"
type input "I don't kno"
type textarea "I don't kno"
type input "I don't know"
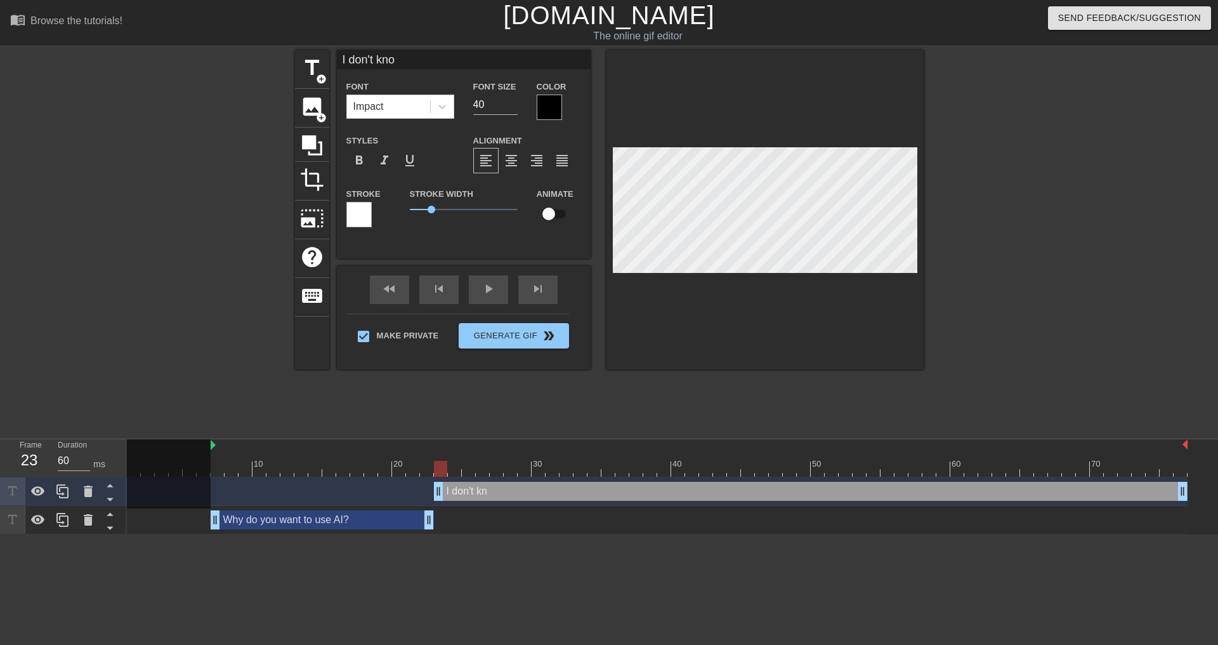
type textarea "I don't know"
click at [334, 524] on div "Why do you want to use AI? drag_handle drag_handle" at bounding box center [322, 519] width 223 height 19
type input "Why do you want to use AI?"
type input "32"
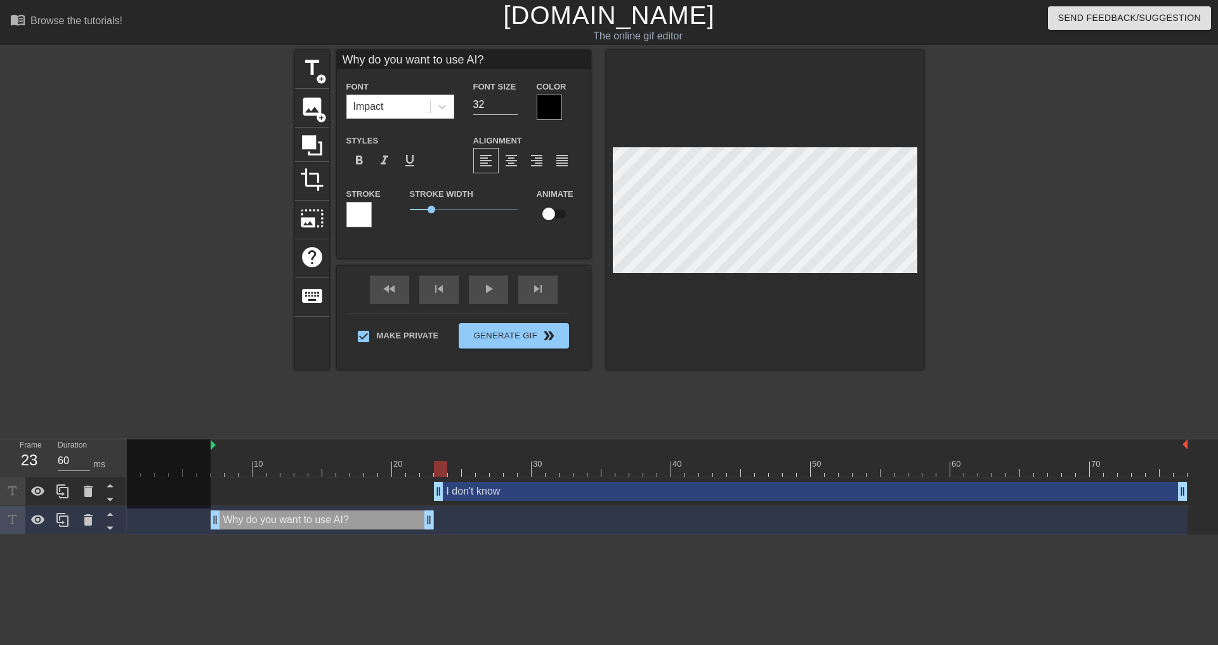
click at [533, 485] on div "I don't know drag_handle drag_handle" at bounding box center [811, 491] width 754 height 19
type input "I don't know"
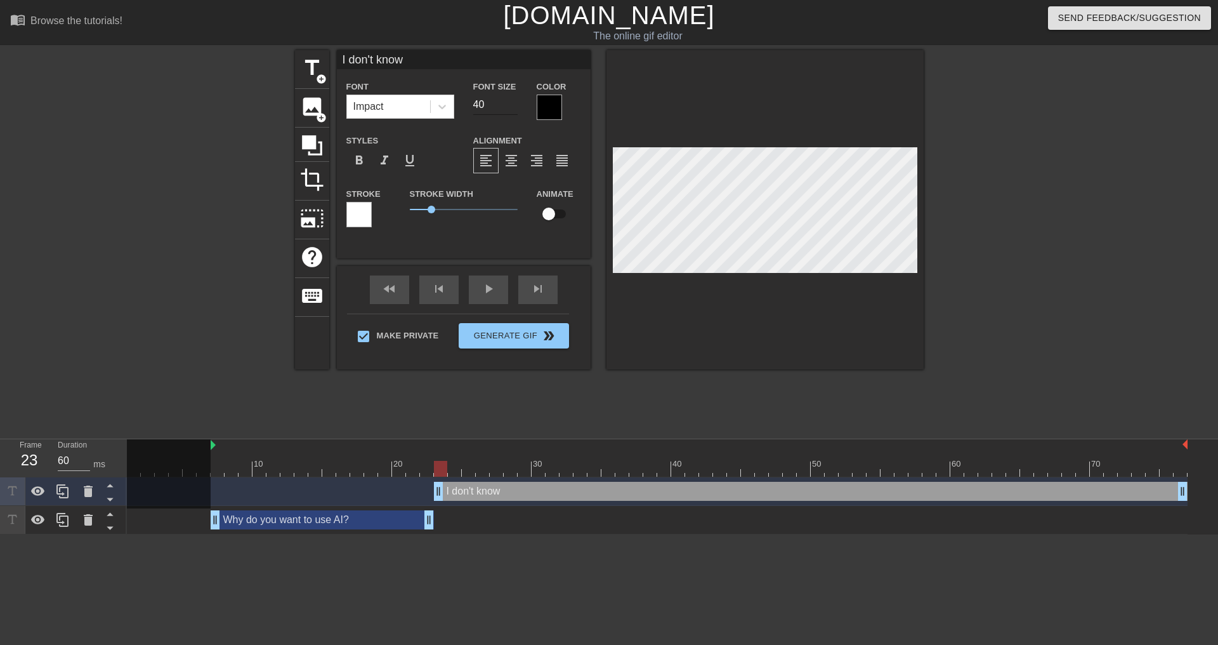
click at [480, 112] on input "40" at bounding box center [495, 105] width 44 height 20
type input "32"
click at [1076, 315] on div at bounding box center [1034, 240] width 190 height 381
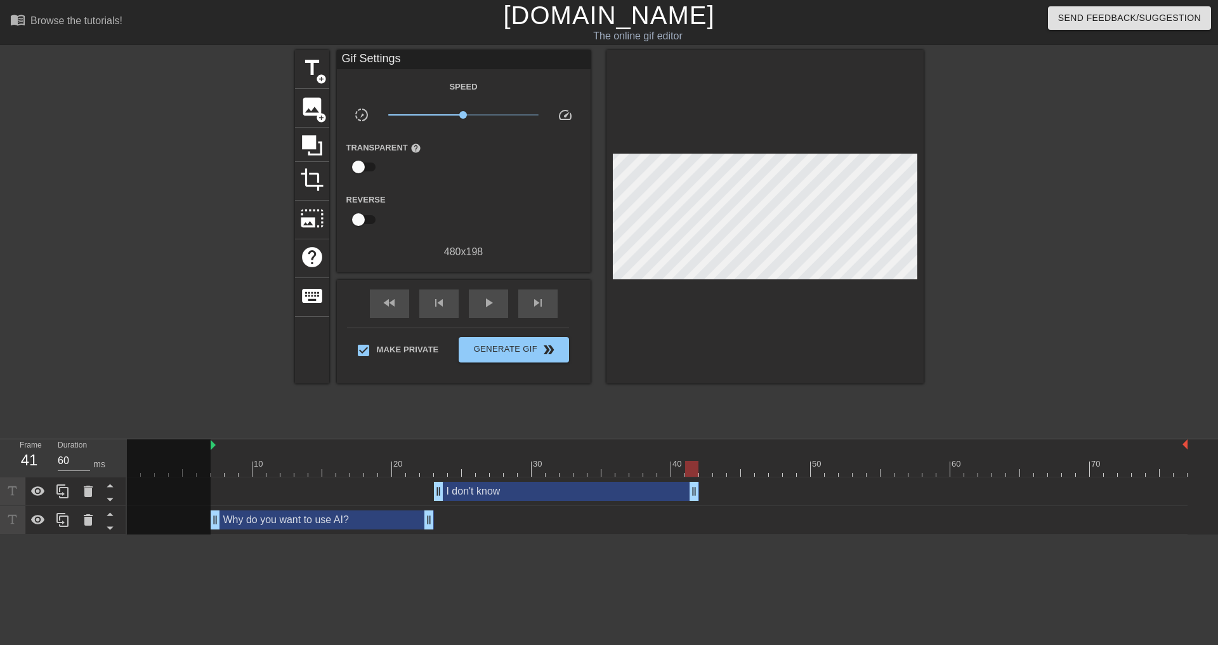
drag, startPoint x: 1183, startPoint y: 487, endPoint x: 690, endPoint y: 484, distance: 493.1
click at [770, 534] on html "menu_book Browse the tutorials! [DOMAIN_NAME] The online gif editor Send Feedba…" at bounding box center [609, 267] width 1218 height 534
click at [392, 296] on span "fast_rewind" at bounding box center [389, 302] width 15 height 15
click at [482, 303] on span "play_arrow" at bounding box center [488, 302] width 15 height 15
click at [484, 303] on span "pause" at bounding box center [488, 302] width 15 height 15
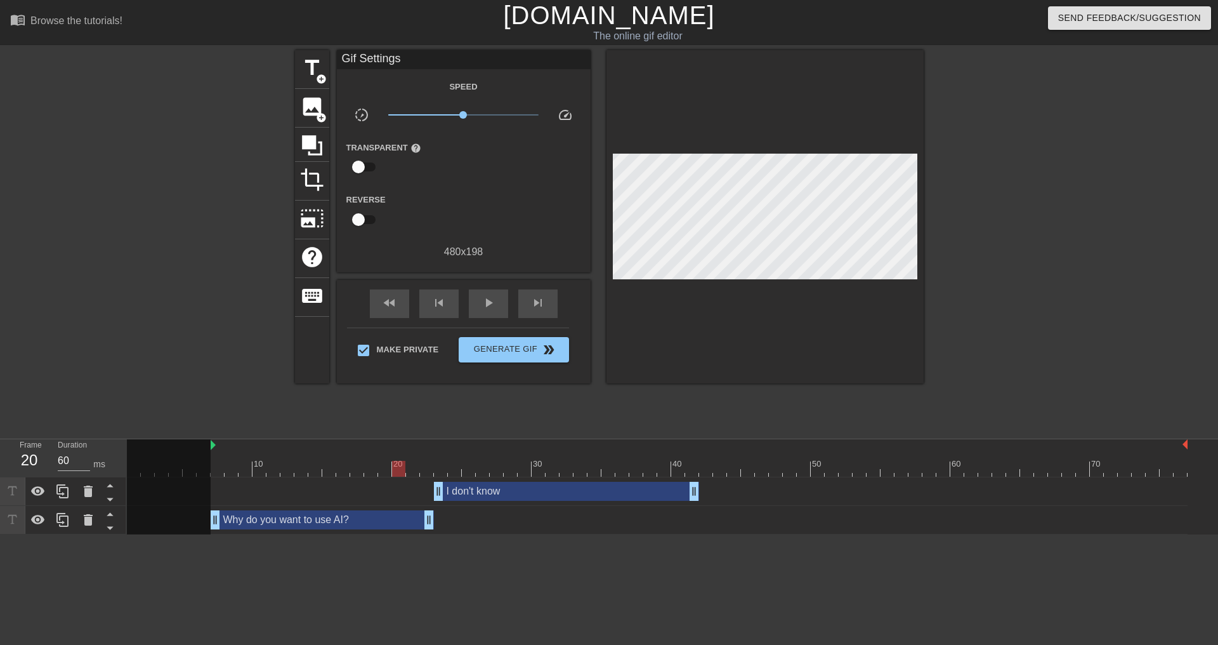
click at [1083, 312] on div at bounding box center [1034, 240] width 190 height 381
click at [481, 301] on span "play_arrow" at bounding box center [488, 302] width 15 height 15
click at [402, 304] on div "fast_rewind" at bounding box center [389, 303] width 39 height 29
click at [485, 303] on span "pause" at bounding box center [488, 302] width 15 height 15
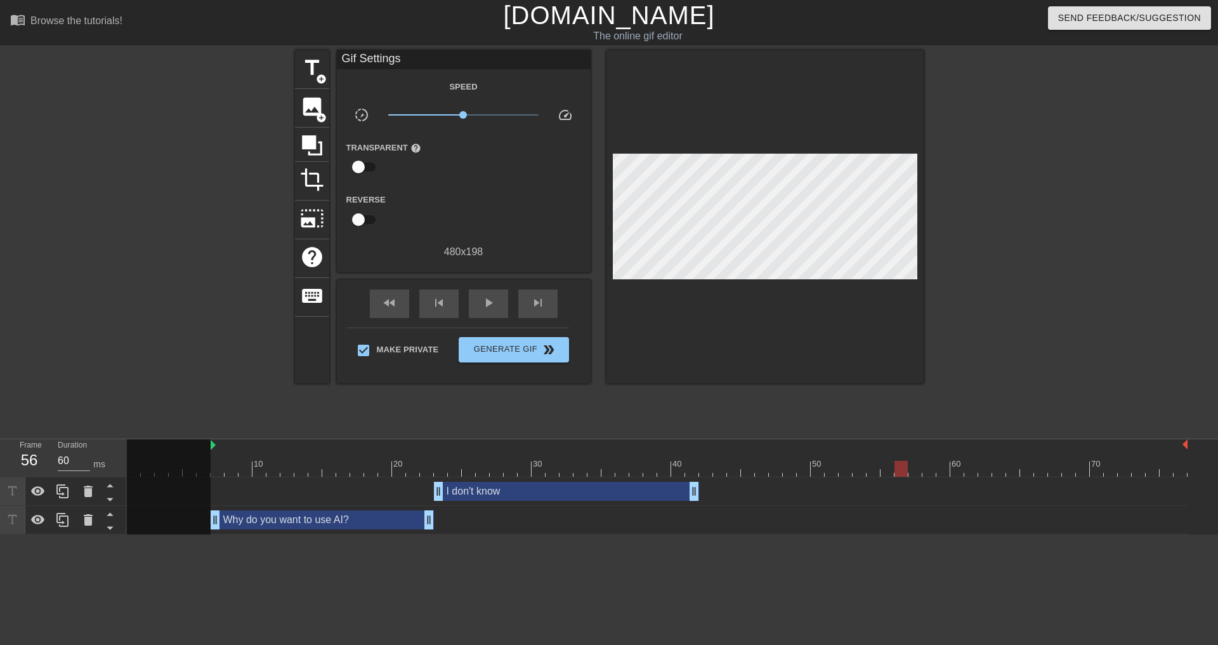
click at [468, 534] on html "menu_book Browse the tutorials! [DOMAIN_NAME] The online gif editor Send Feedba…" at bounding box center [609, 267] width 1218 height 534
click at [353, 523] on div "Why do you want to use AI? drag_handle drag_handle" at bounding box center [322, 519] width 223 height 19
click at [584, 534] on html "menu_book Browse the tutorials! [DOMAIN_NAME] The online gif editor Send Feedba…" at bounding box center [609, 267] width 1218 height 534
type input "70"
drag, startPoint x: 899, startPoint y: 471, endPoint x: 709, endPoint y: 477, distance: 189.2
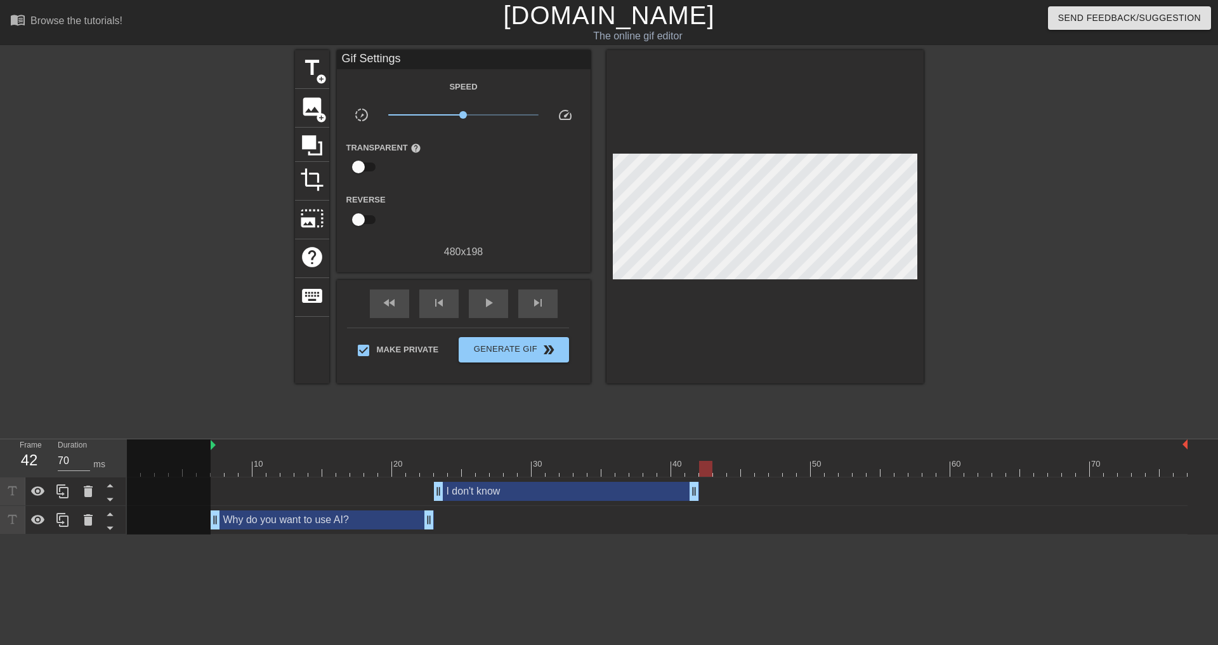
click at [709, 477] on div "10 20 30 40 50 60 70 I don't know drag_handle drag_handle Why do you want to us…" at bounding box center [672, 486] width 1091 height 95
click at [311, 85] on div "title add_circle" at bounding box center [312, 69] width 34 height 39
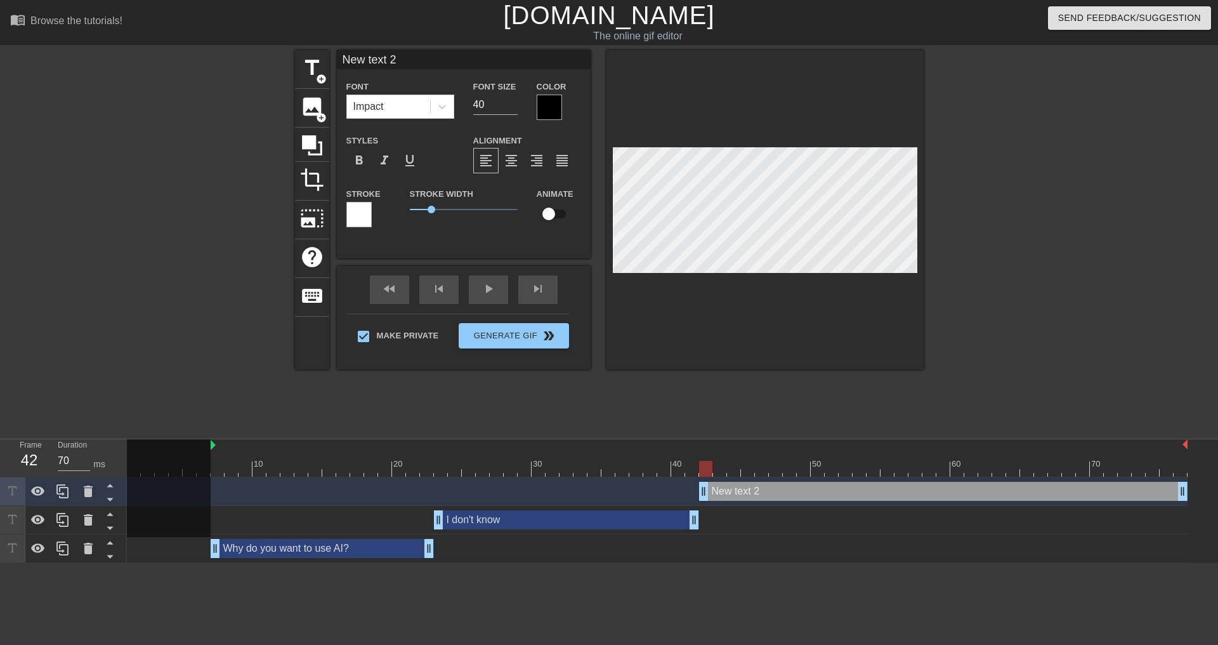
type textarea "W"
type input "WQ"
type textarea "WQ"
type input "WQh"
type textarea "WQh"
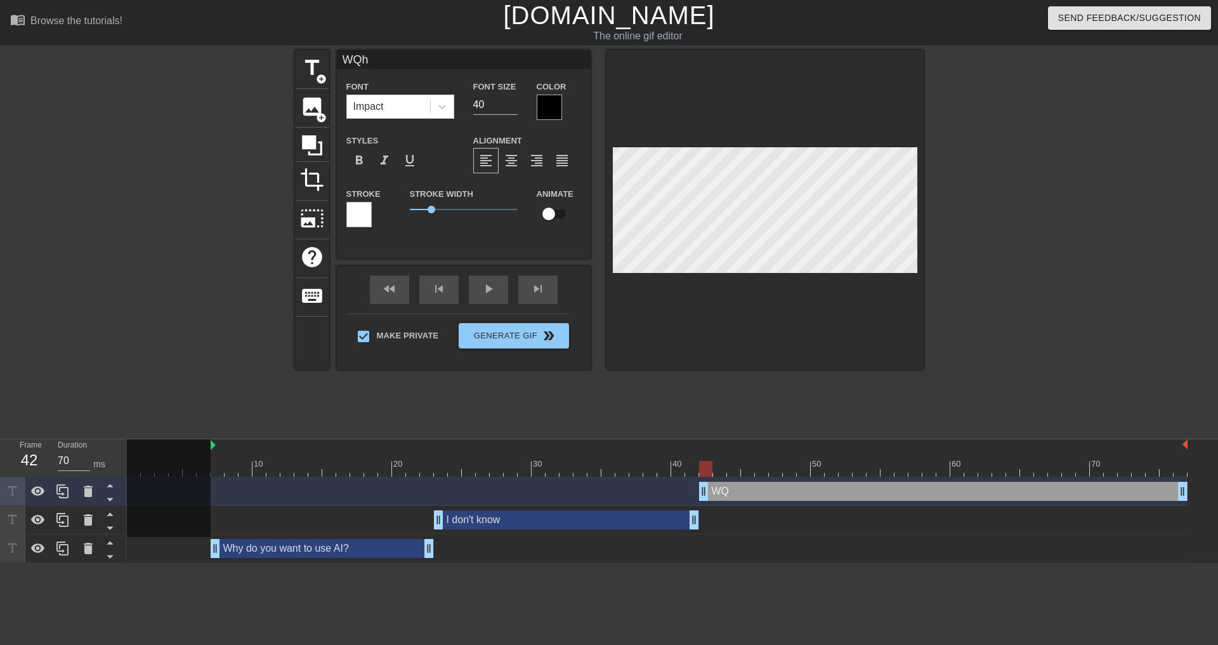
type input "WQha"
type textarea "WQha"
type input "WQhat"
type textarea "WQhat"
type input "WQhat"
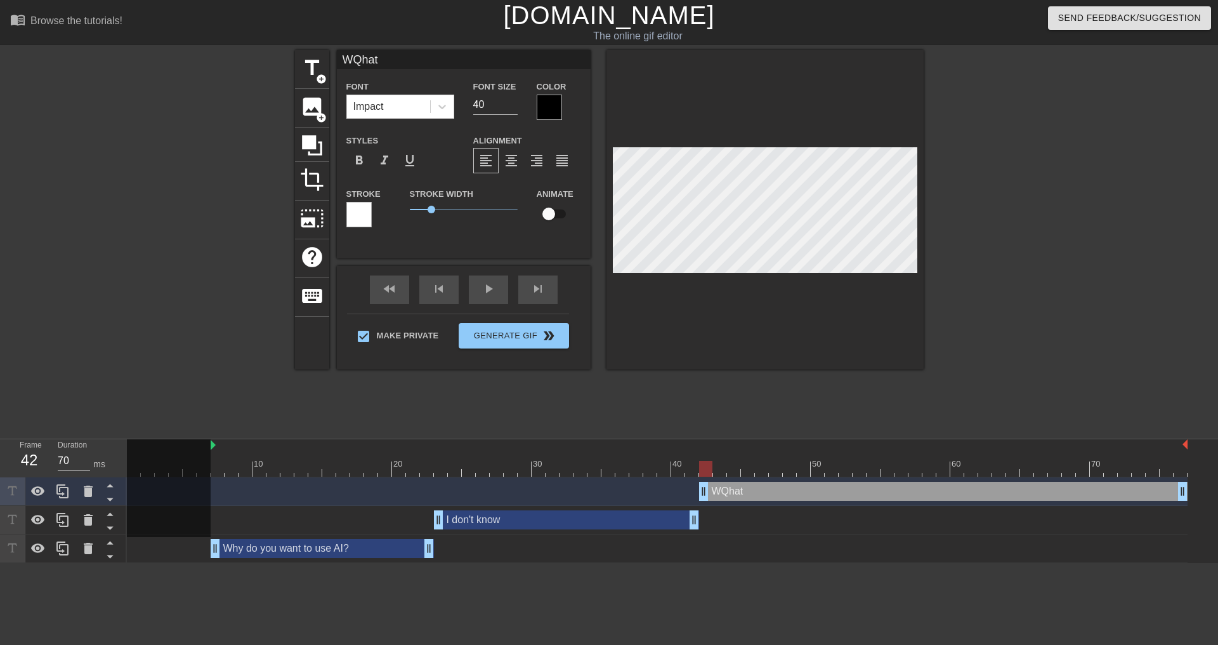
type textarea "WQhat"
type input "WQhat"
type textarea "WQhat"
type input "WQha"
type textarea "WQha"
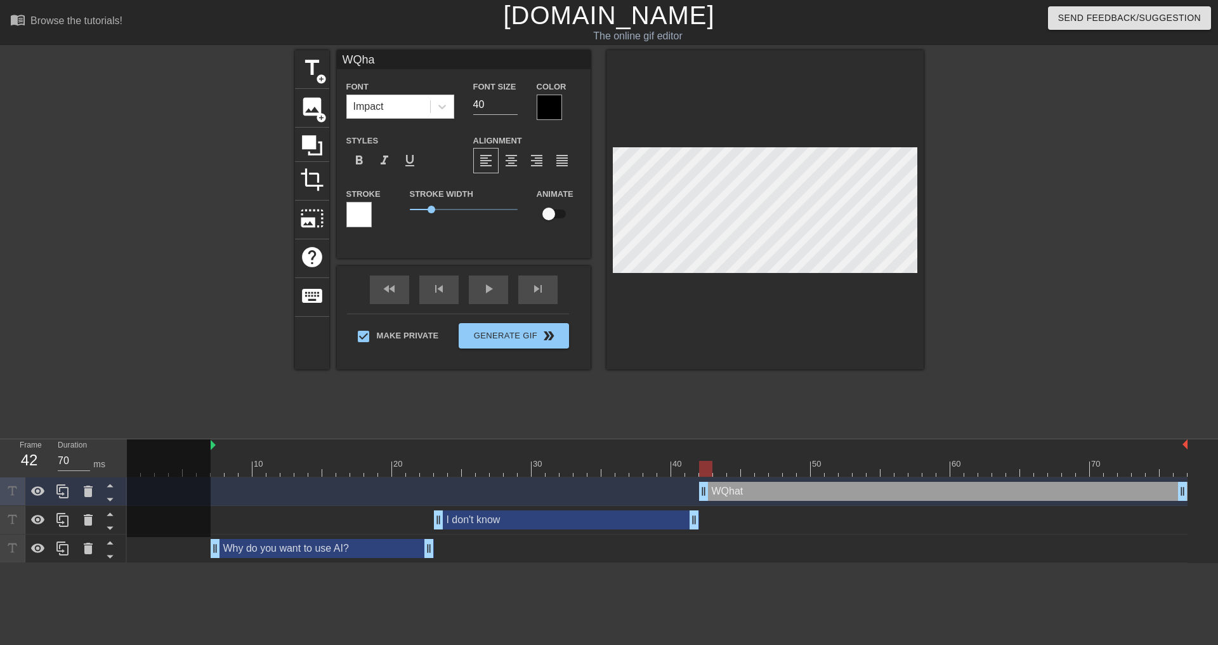
type input "WQh"
type textarea "WQh"
type input "WQ"
type textarea "WQ"
type input "W"
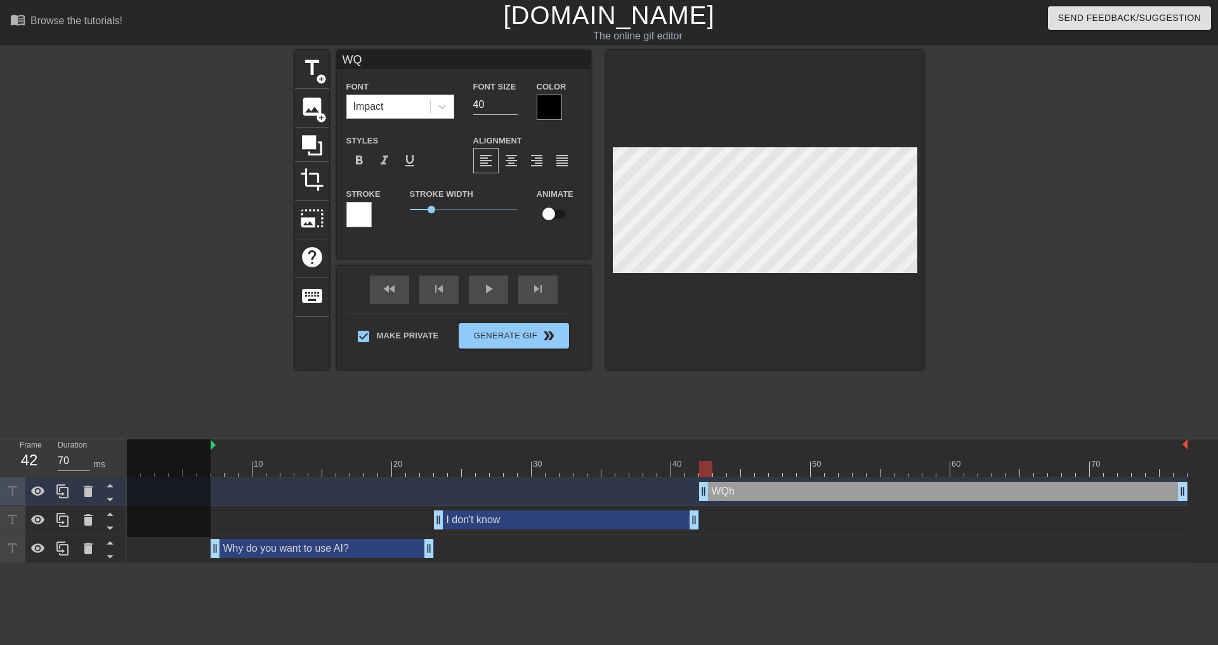
type textarea "W"
type input "Wh"
type textarea "Wh"
type input "Wha"
type textarea "Wha"
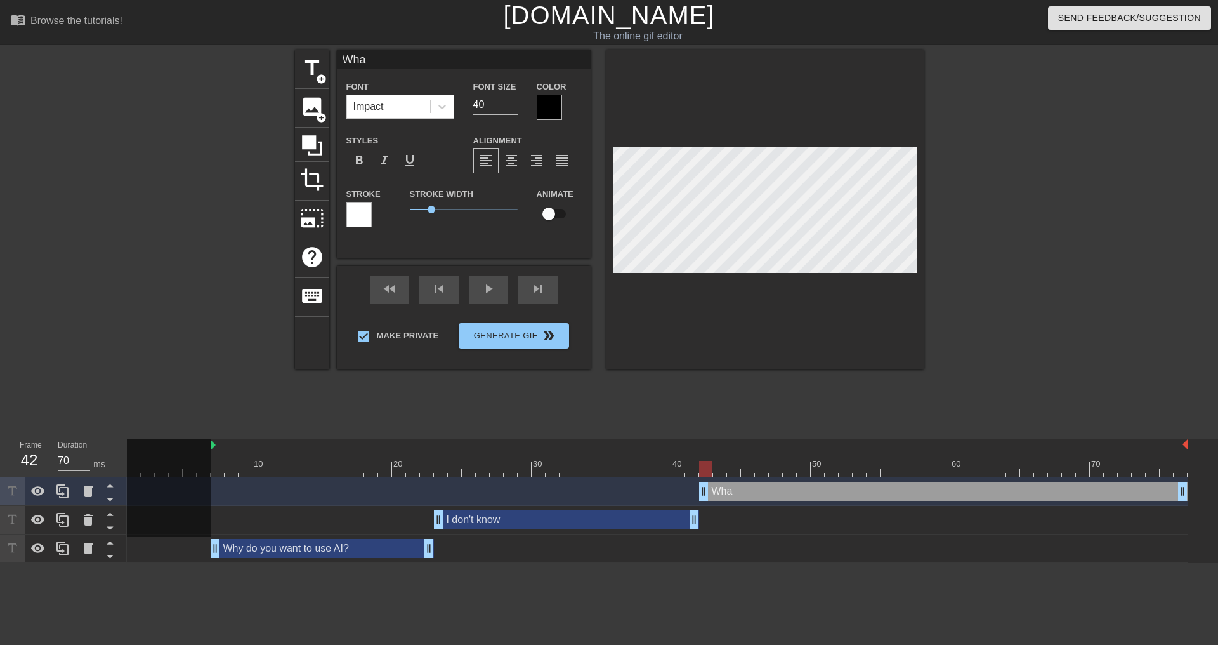
type input "What"
type textarea "What"
type input "What"
type textarea "What"
type input "What p"
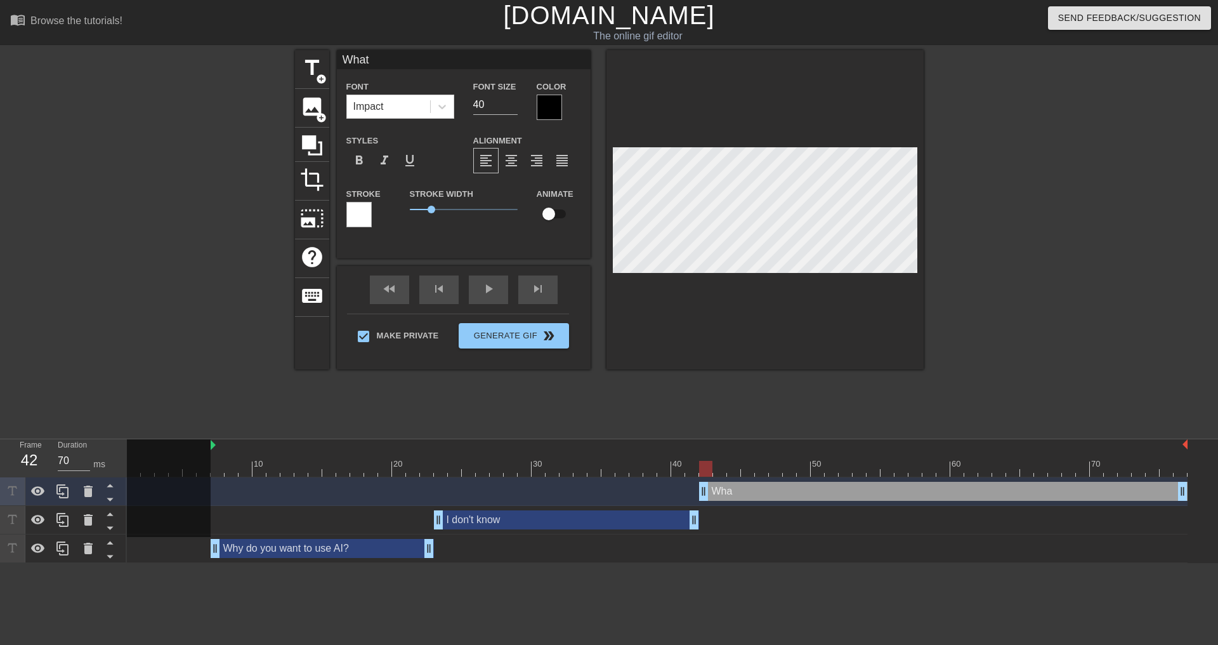
type textarea "What p"
type input "What pr"
type textarea "What pr"
type input "What pro"
type textarea "What pro"
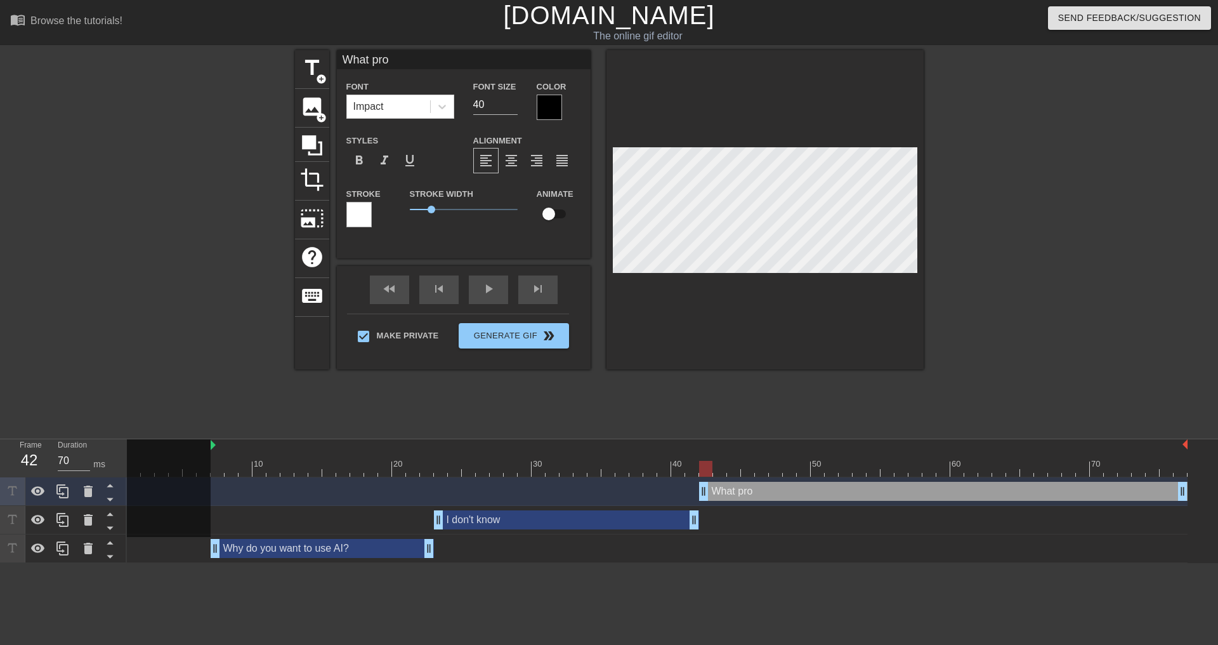
type input "What prob"
type textarea "What prob"
type input "What probl"
type textarea "What probl"
type input "What proble"
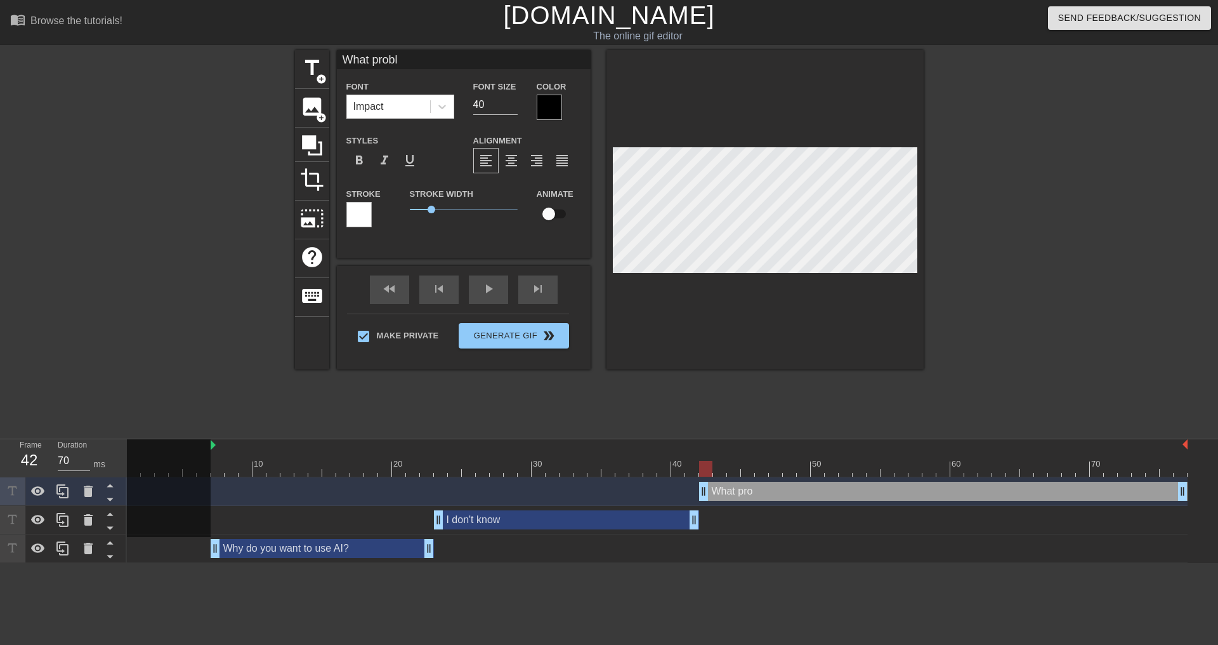
type textarea "What proble"
type input "What problem"
type textarea "What problem"
type input "What problem"
type textarea "What problem"
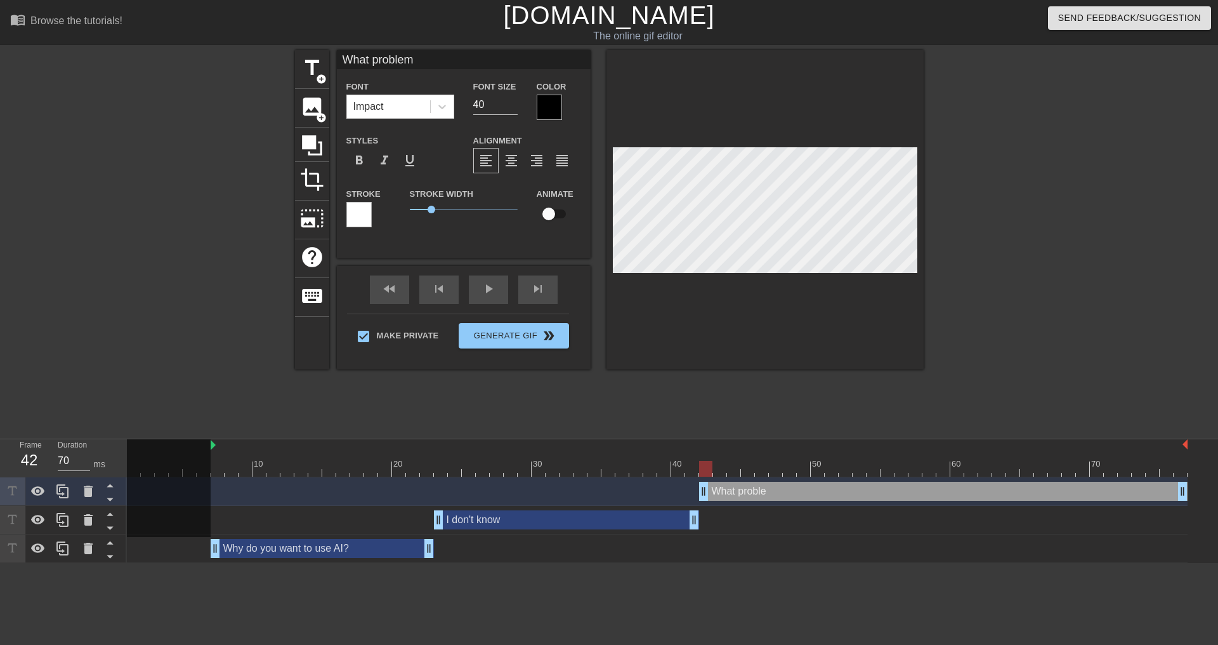
type input "What problem a"
type textarea "What problem a"
type input "What problem ar"
type textarea "What problem ar"
type input "What problem are"
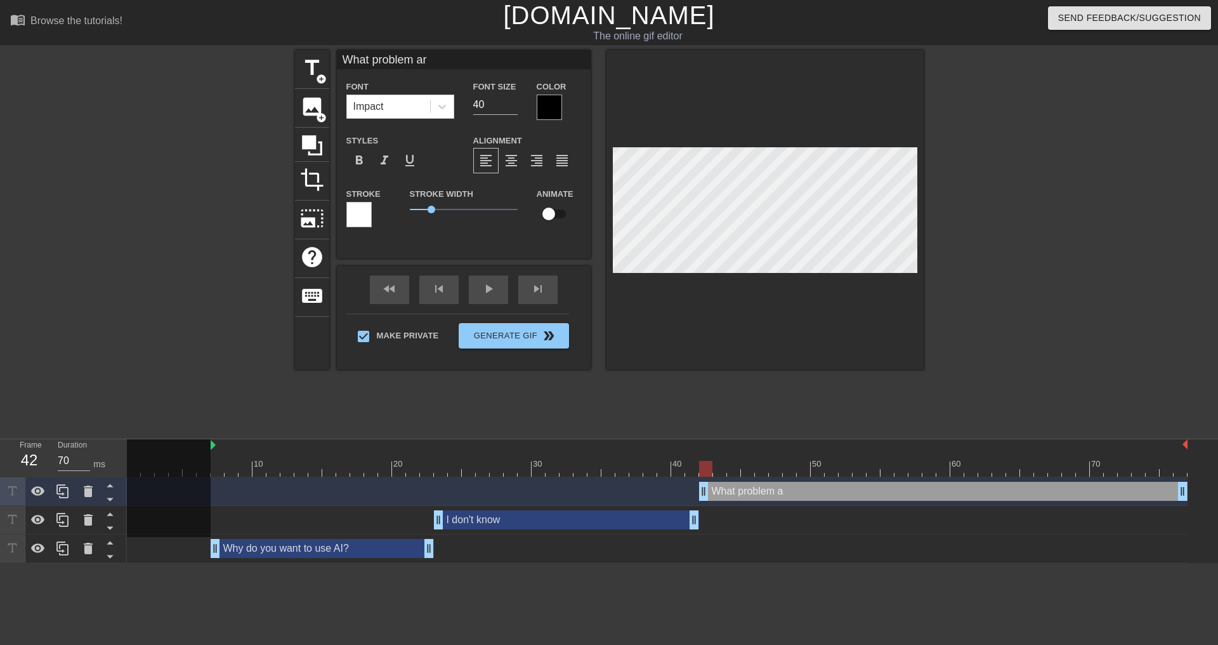
type textarea "What problem are"
type input "What problem are"
type textarea "What problem are"
type input "What problem are y"
type textarea "What problem are y"
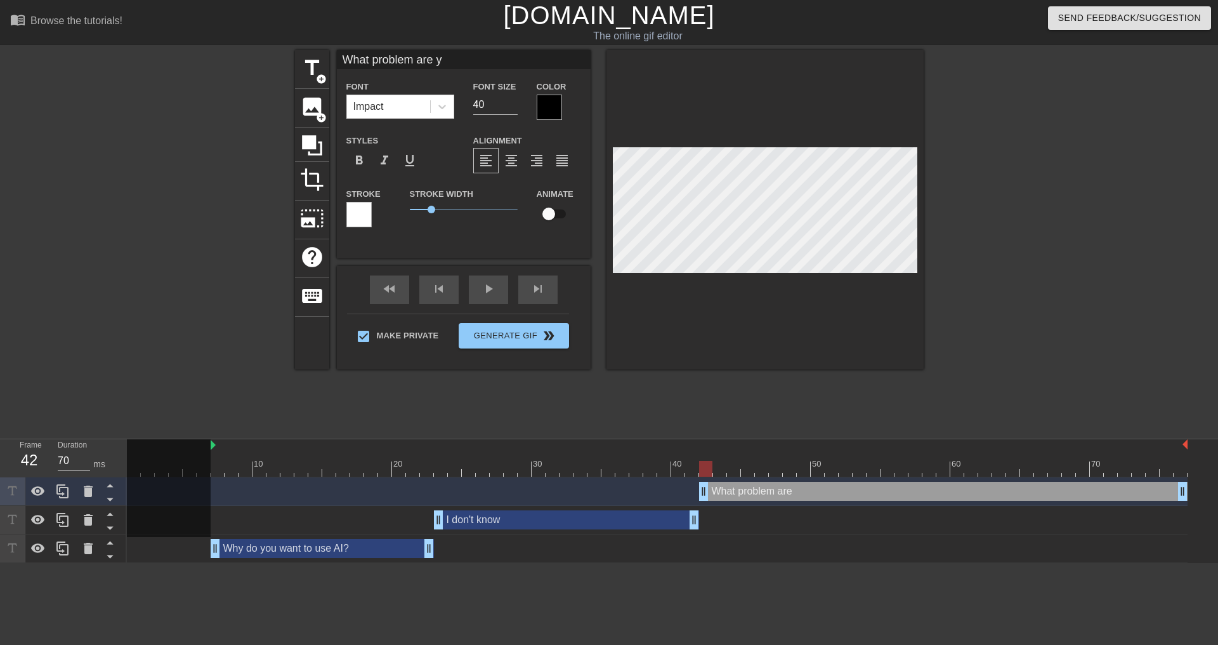
type input "What problem are yo"
type textarea "What problem are yo"
type input "What problem are you"
type textarea "What problem are you"
type input "What problem are you"
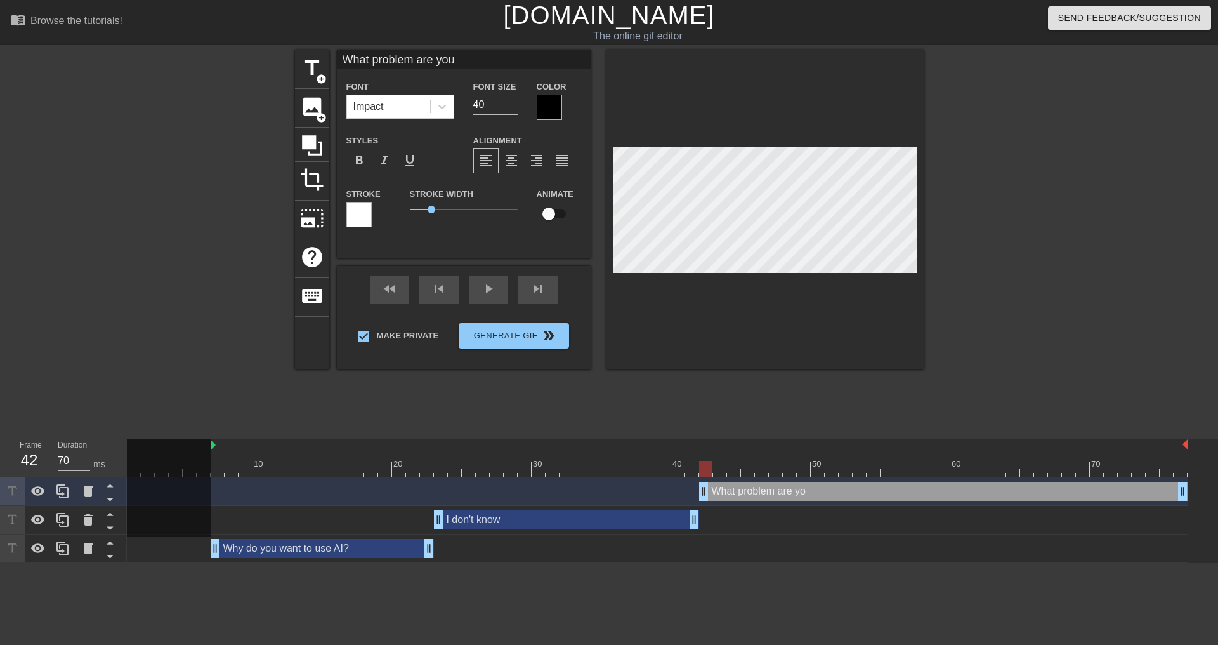
type textarea "What problem are you"
type input "What problem are you s"
type textarea "What problem are you s"
type input "What problem are you so"
type textarea "What problem are you so"
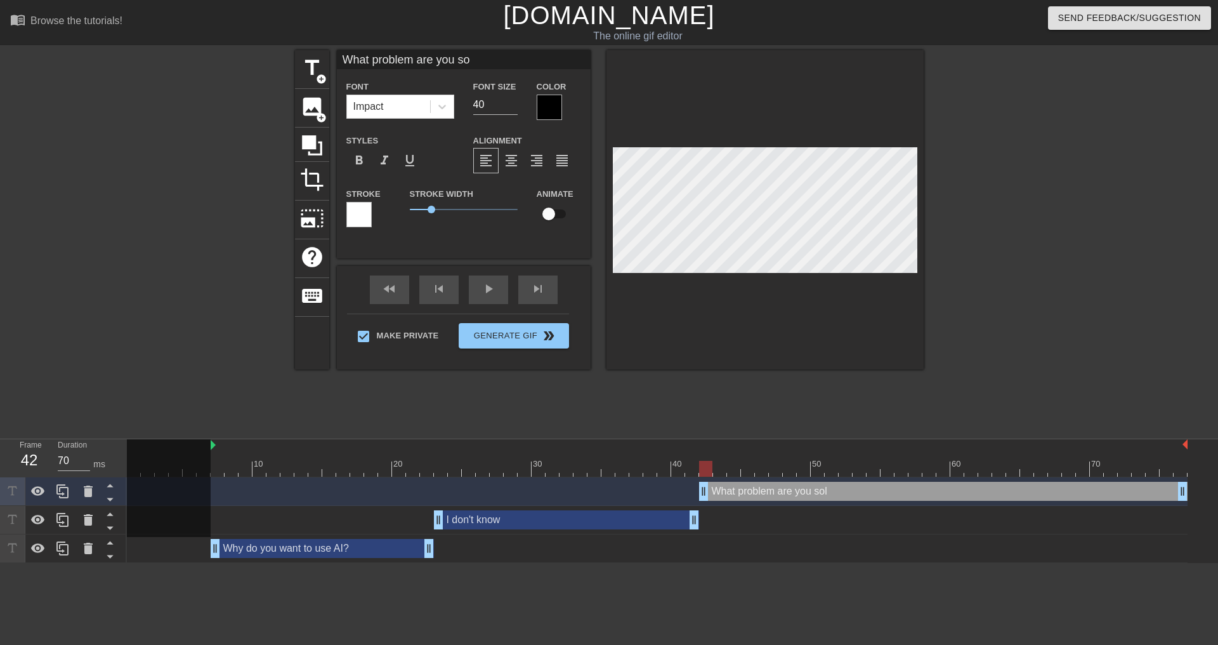
type input "What problem are you sol"
type textarea "What problem are you sol"
type input "What problem are you solv"
type textarea "What problem are you solv"
type input "What problem are you solvi"
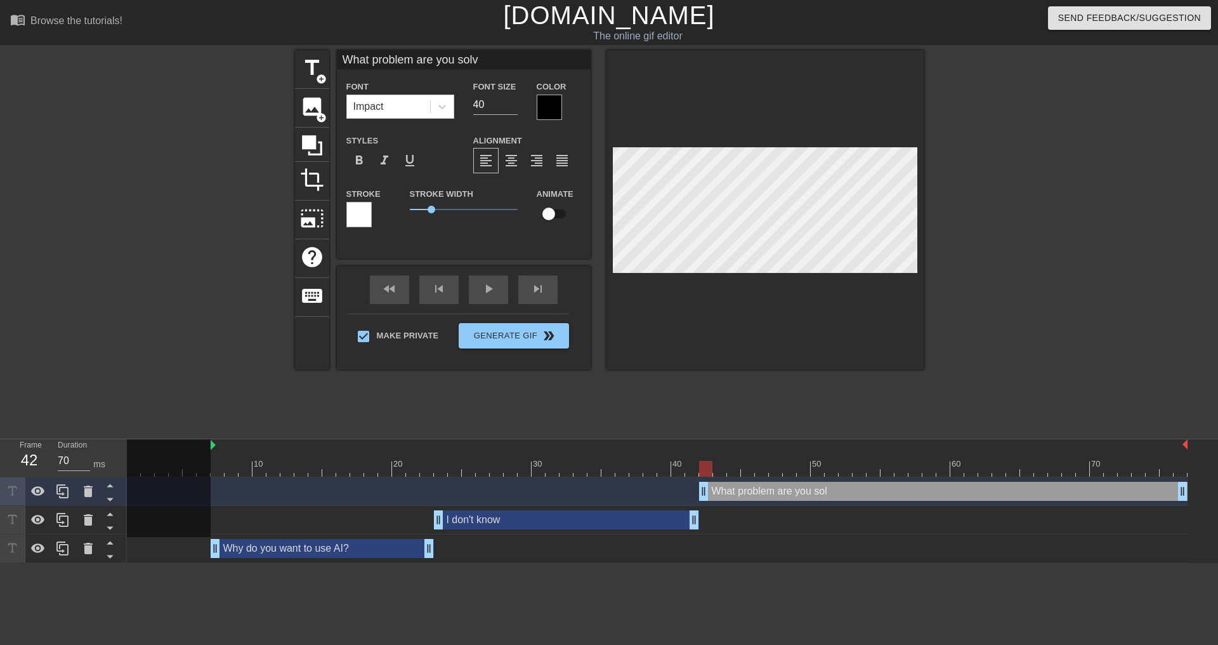
type textarea "What problem are you solvi"
type input "What problem are you solvin"
type textarea "What problem are you solvin"
type input "What problem are you solving"
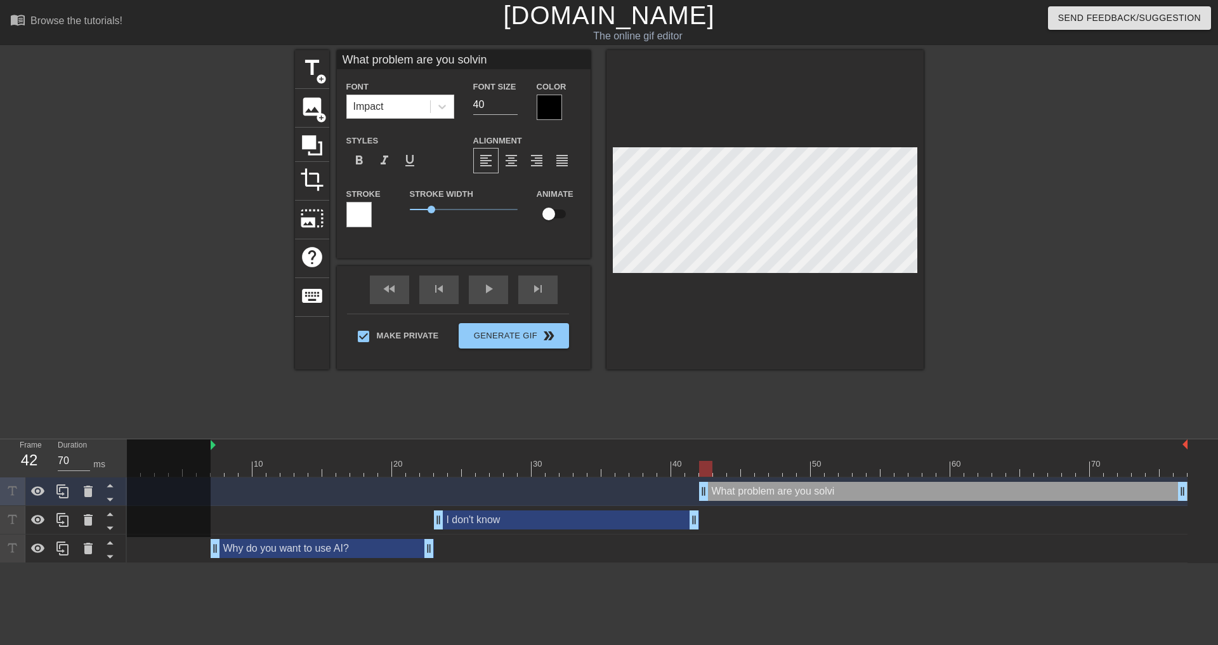
type textarea "What problem are you solving"
type input "What problem are you solving?"
type textarea "What problem are you solving?"
click at [479, 104] on input "40" at bounding box center [495, 105] width 44 height 20
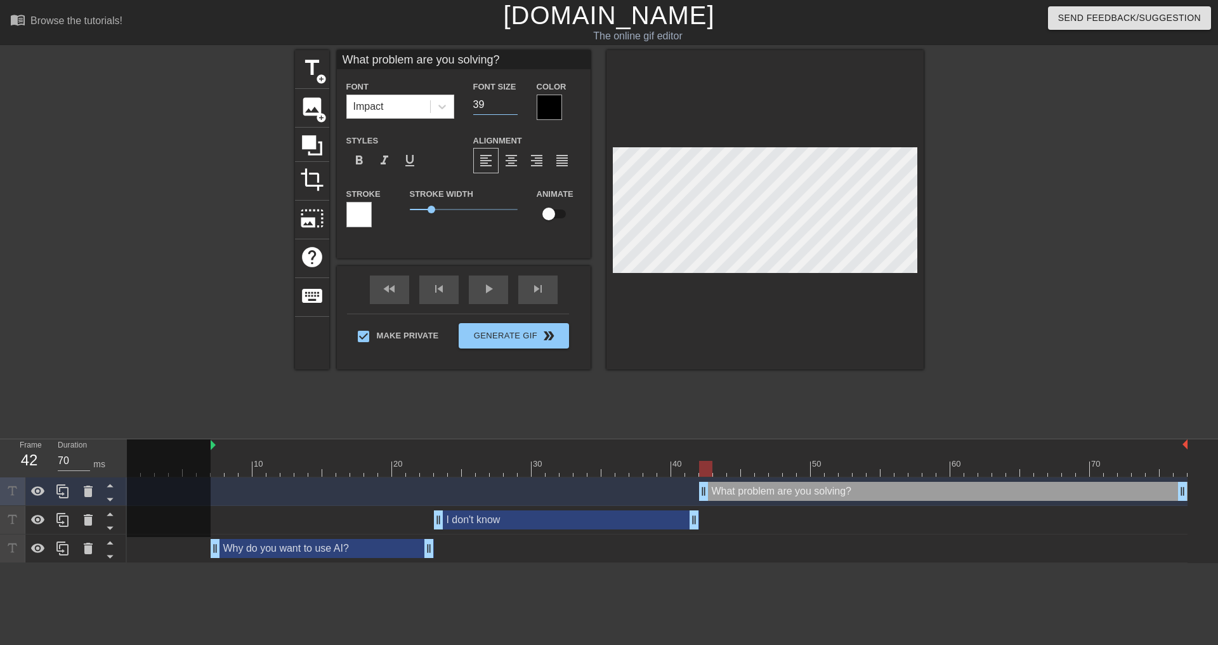
click at [511, 104] on input "39" at bounding box center [495, 105] width 44 height 20
click at [511, 105] on input "38" at bounding box center [495, 105] width 44 height 20
click at [511, 105] on input "37" at bounding box center [495, 105] width 44 height 20
click at [511, 105] on input "36" at bounding box center [495, 105] width 44 height 20
click at [511, 105] on input "35" at bounding box center [495, 105] width 44 height 20
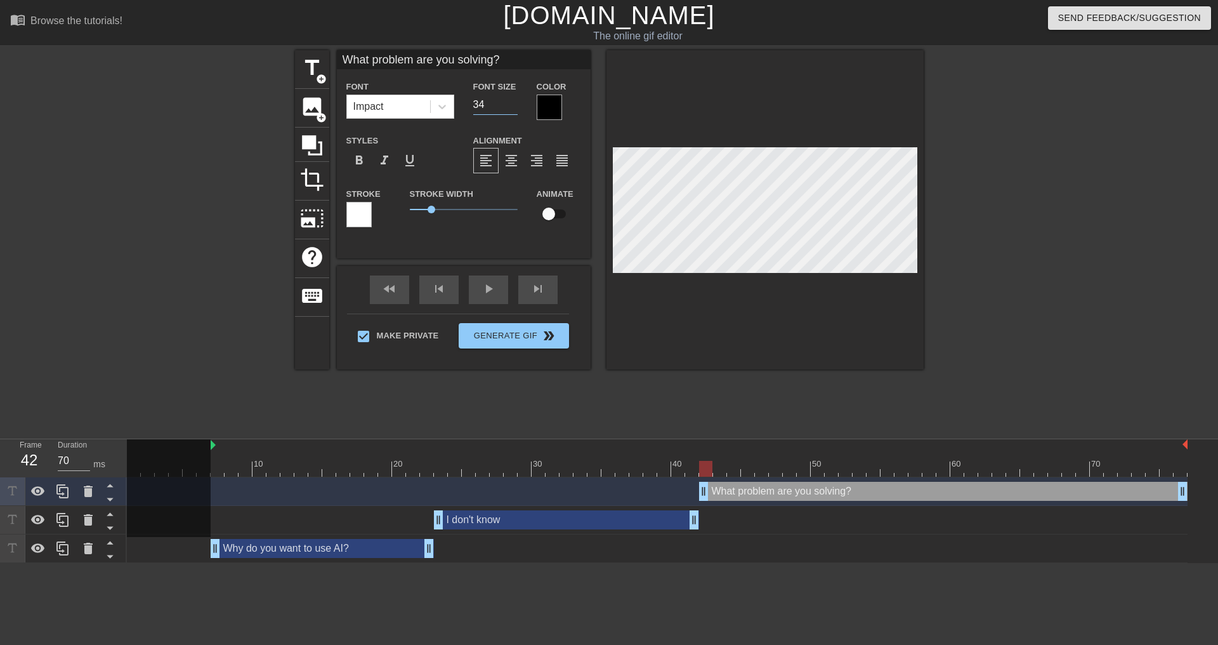
click at [511, 105] on input "34" at bounding box center [495, 105] width 44 height 20
click at [511, 105] on input "33" at bounding box center [495, 105] width 44 height 20
type input "32"
click at [511, 105] on input "32" at bounding box center [495, 105] width 44 height 20
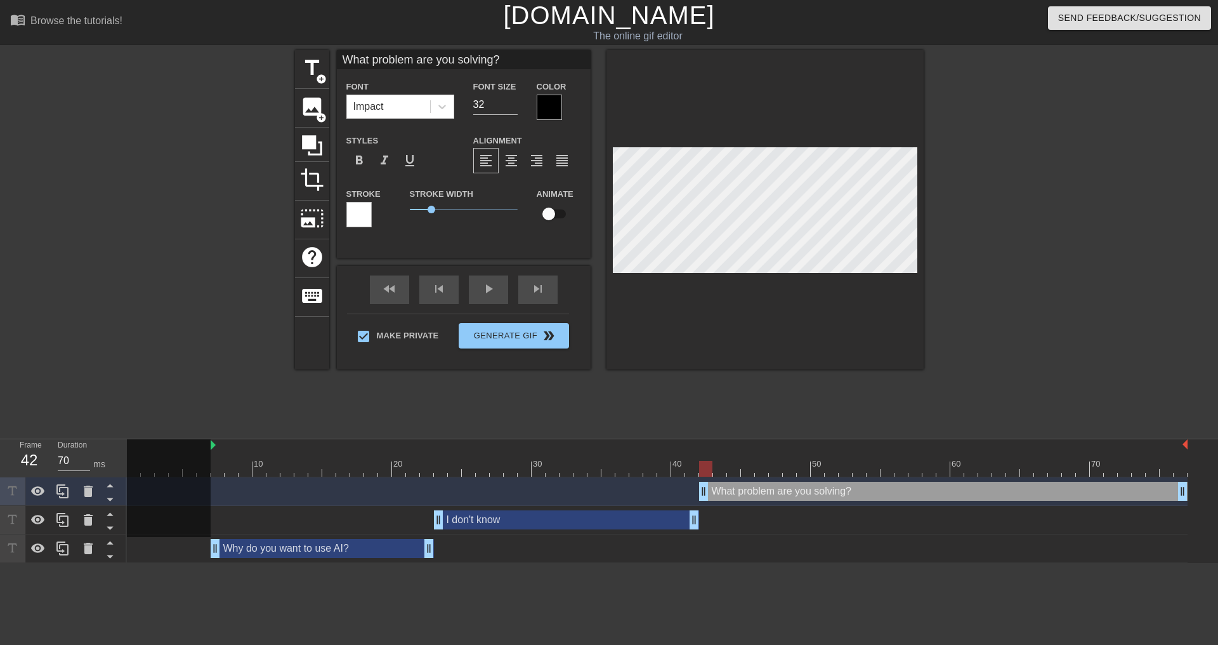
type input "What problem are you solving?"
type textarea "What problem are you solving?"
click at [518, 164] on span "format_align_center" at bounding box center [511, 160] width 15 height 15
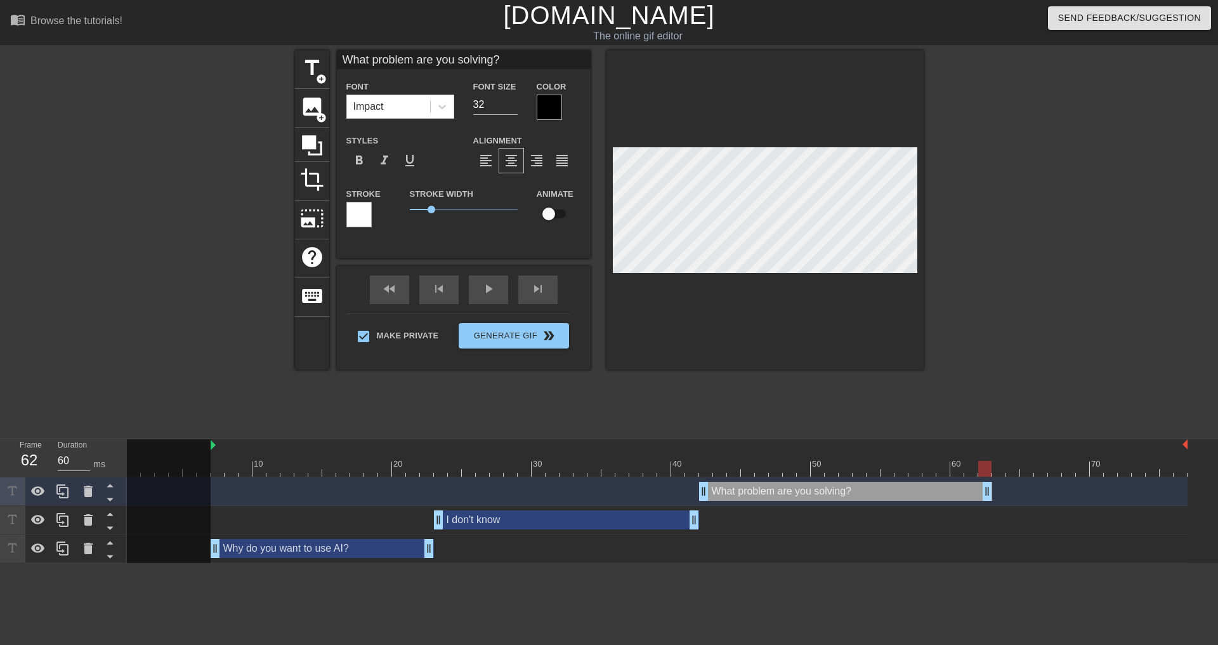
type input "70"
drag, startPoint x: 1183, startPoint y: 492, endPoint x: 963, endPoint y: 486, distance: 220.3
click at [1019, 563] on html "menu_book Browse the tutorials! [DOMAIN_NAME] The online gif editor Send Feedba…" at bounding box center [609, 281] width 1218 height 563
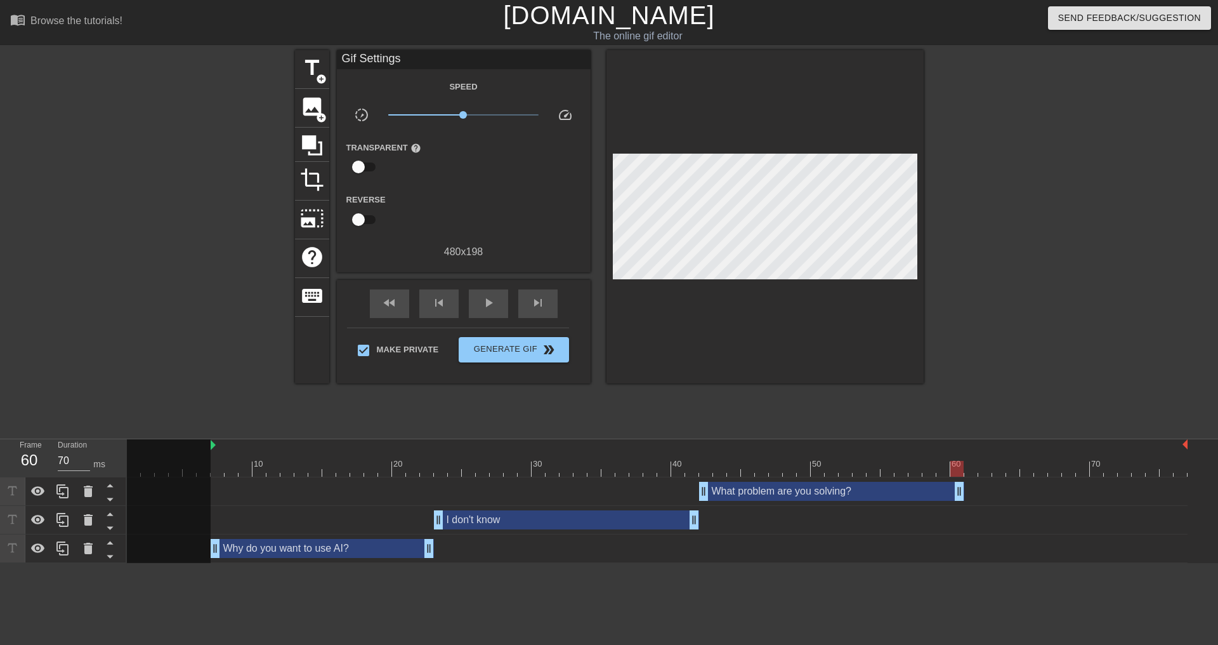
click at [597, 519] on div "I don't know drag_handle drag_handle" at bounding box center [566, 519] width 265 height 19
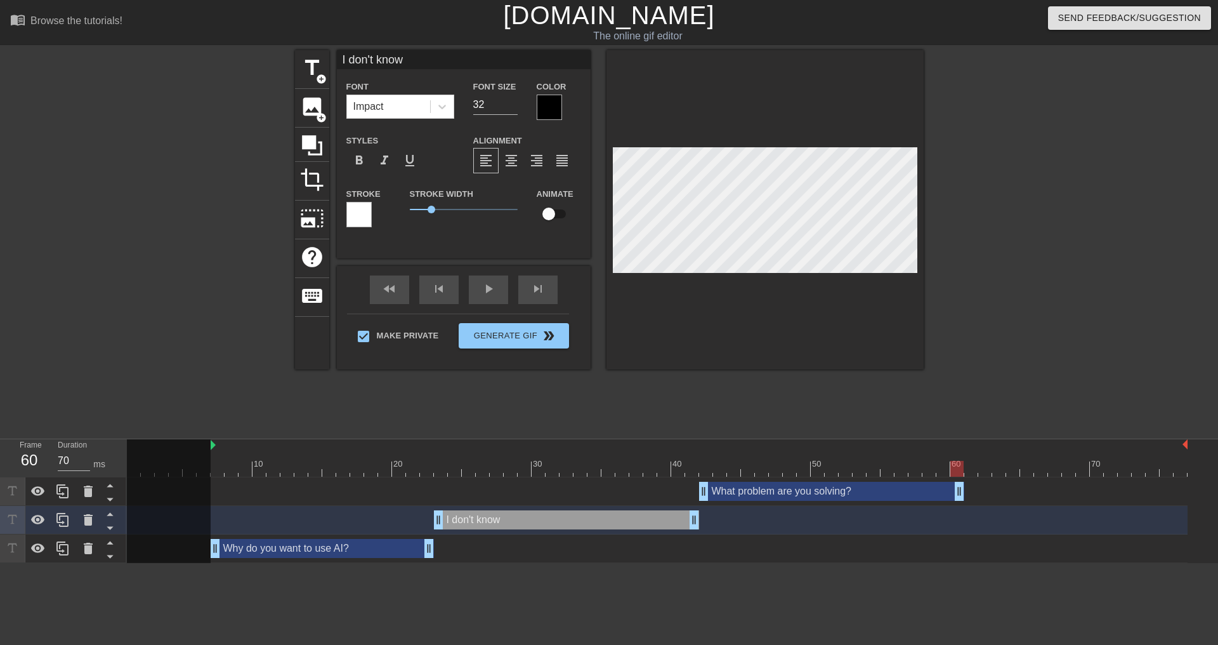
click at [668, 518] on div "I don't know drag_handle drag_handle" at bounding box center [566, 519] width 265 height 19
click at [812, 563] on html "menu_book Browse the tutorials! [DOMAIN_NAME] The online gif editor Send Feedba…" at bounding box center [609, 281] width 1218 height 563
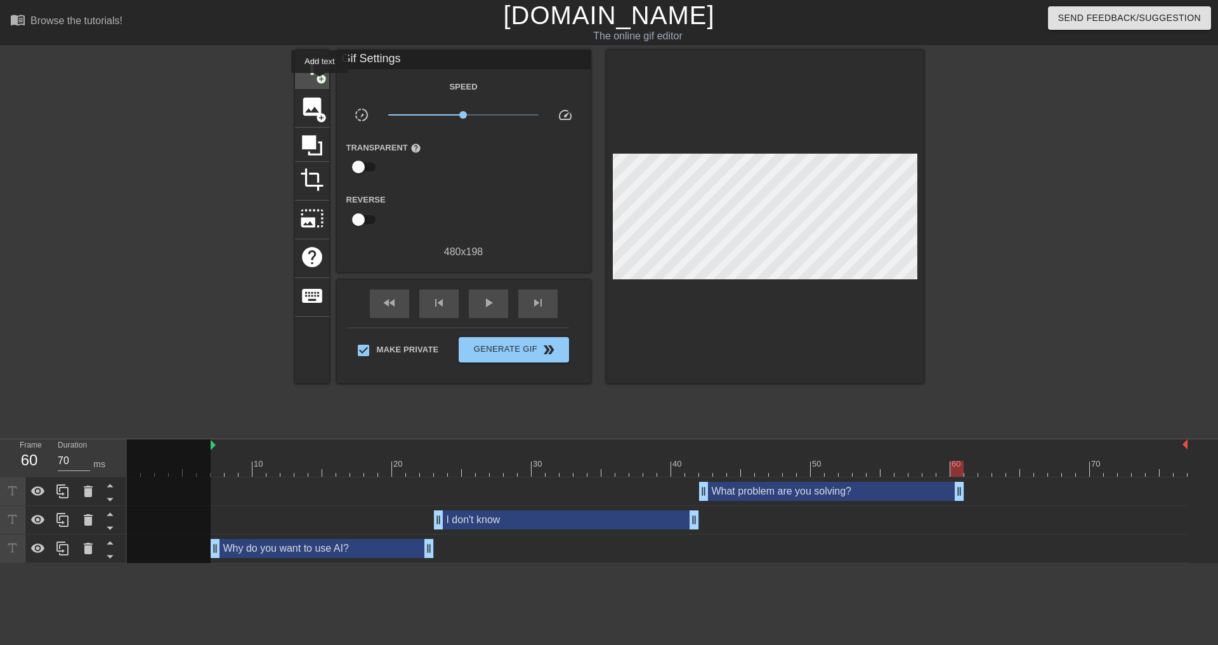
click at [320, 82] on span "add_circle" at bounding box center [321, 79] width 11 height 11
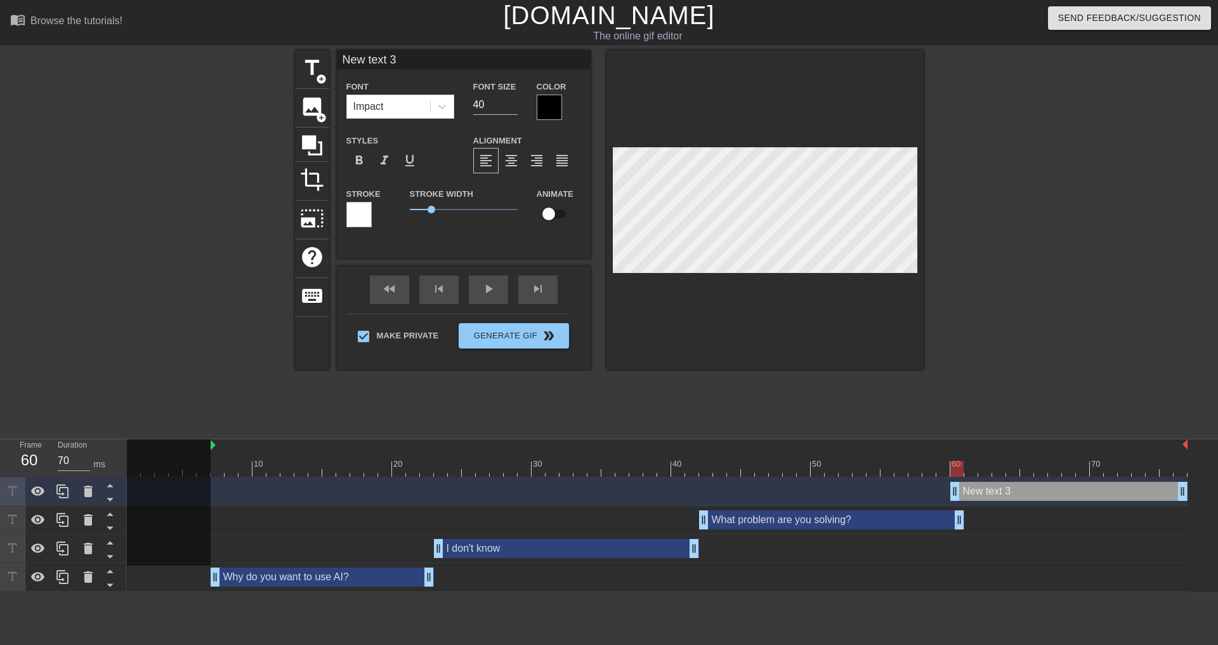
scroll to position [2, 3]
type input "I"
type textarea "I"
type input "I"
type textarea "I"
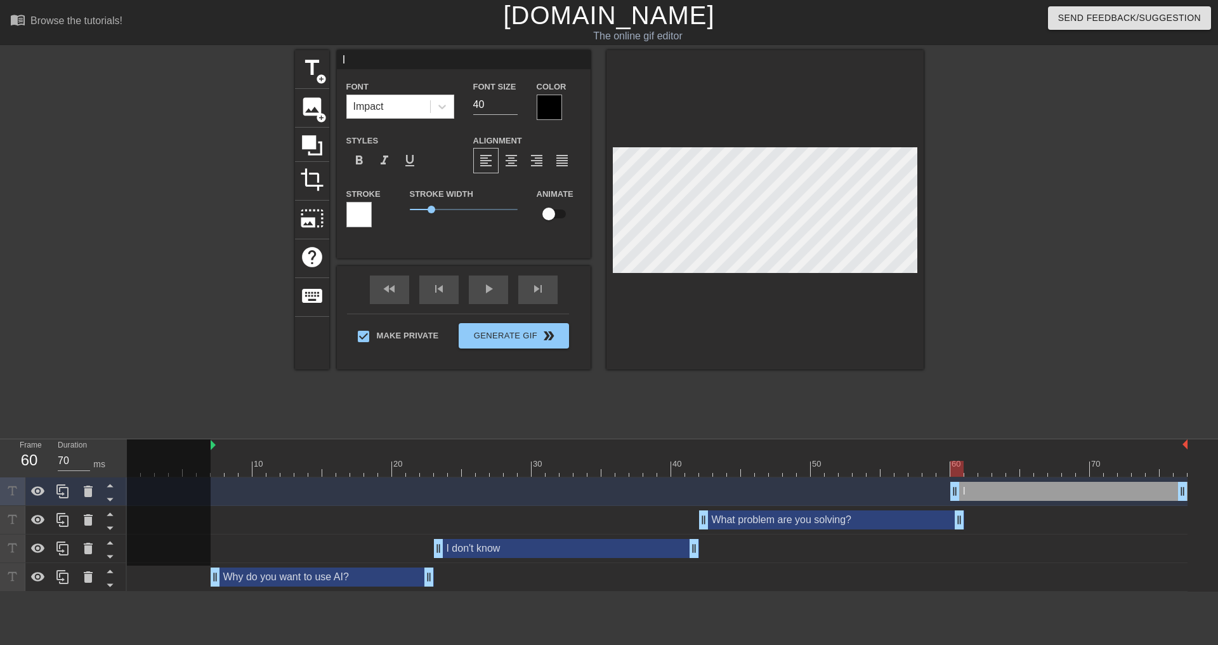
type input "I d"
type textarea "I d"
type input "I do"
type textarea "I do"
type input "I don"
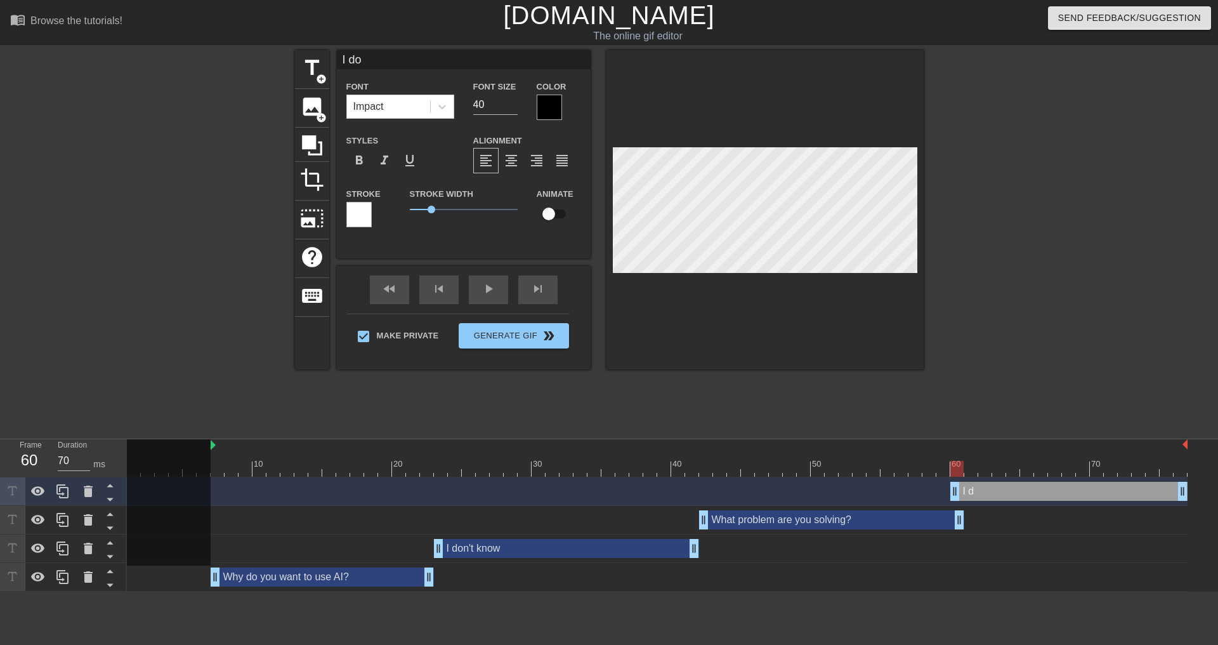
type textarea "I don"
type input "I don'"
type textarea "I don'"
type input "I don't"
type textarea "I don't"
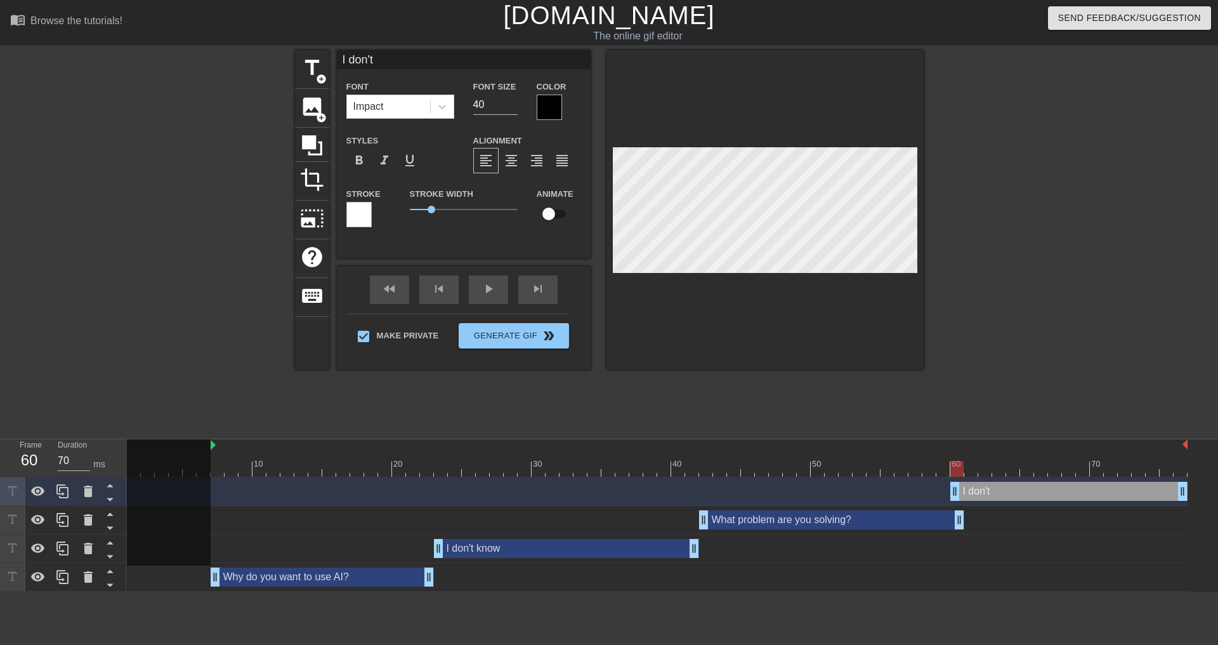
type input "I don't"
type textarea "I don't"
type input "I don't k"
type textarea "I don't k"
type input "I don't kn"
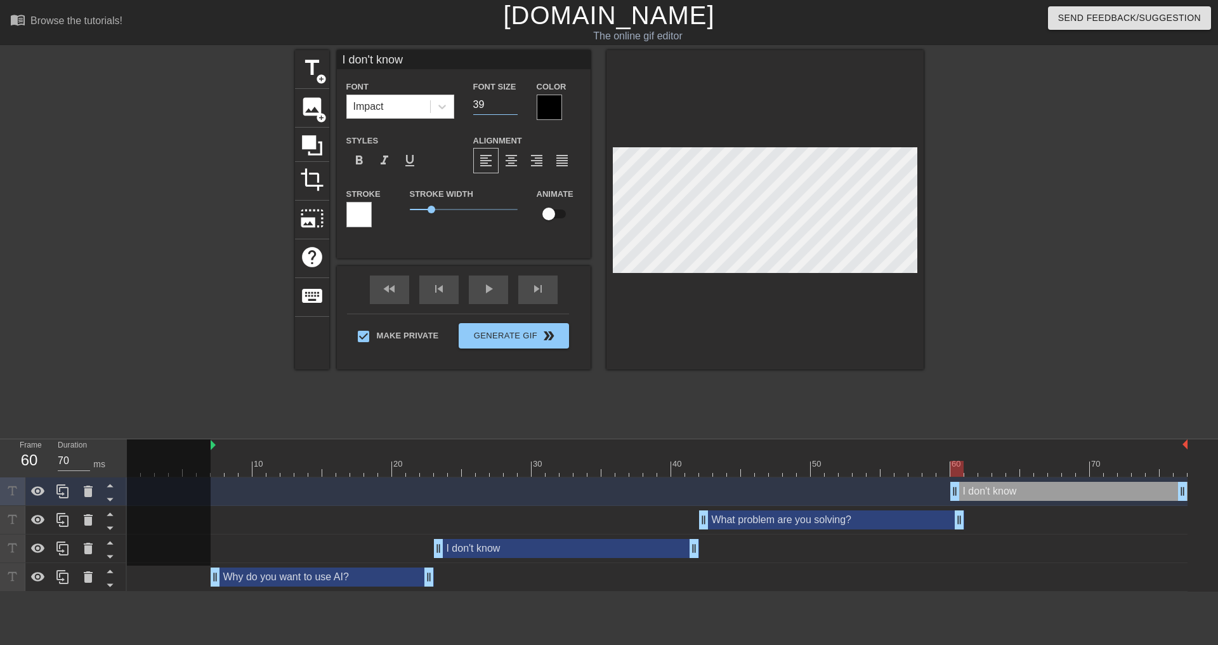
click at [512, 105] on input "39" at bounding box center [495, 105] width 44 height 20
click at [512, 105] on input "38" at bounding box center [495, 105] width 44 height 20
click at [512, 105] on input "37" at bounding box center [495, 105] width 44 height 20
click at [512, 105] on input "36" at bounding box center [495, 105] width 44 height 20
click at [512, 105] on input "35" at bounding box center [495, 105] width 44 height 20
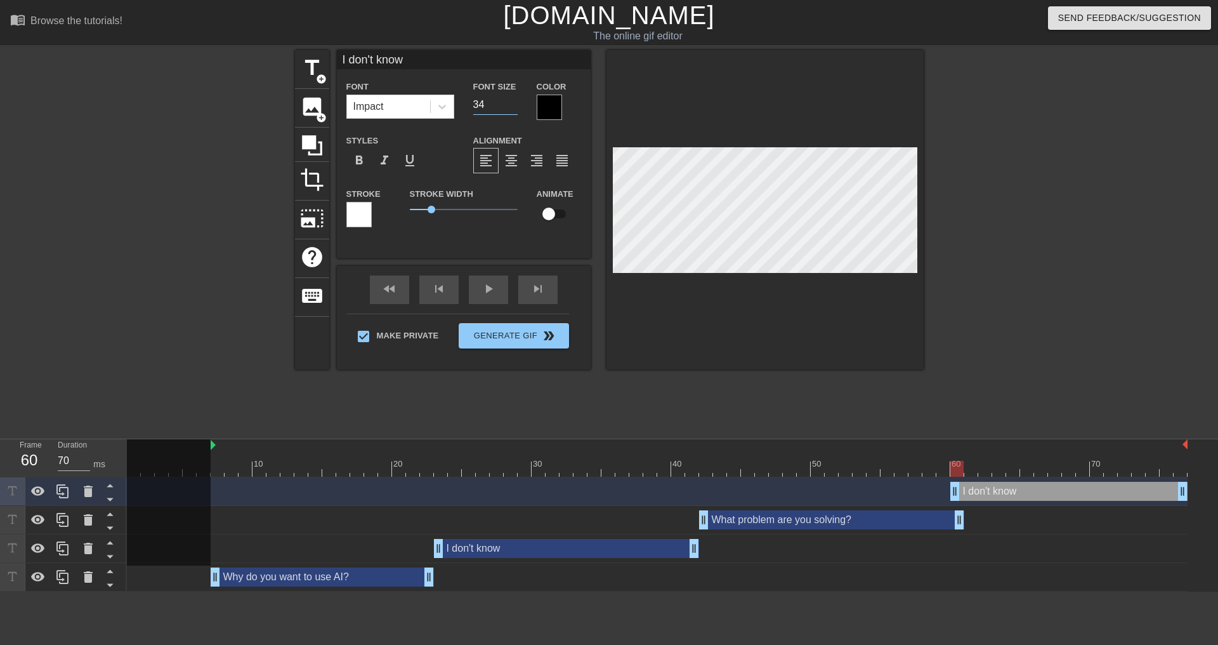
click at [512, 105] on input "34" at bounding box center [495, 105] width 44 height 20
click at [512, 105] on input "33" at bounding box center [495, 105] width 44 height 20
click at [512, 105] on input "32" at bounding box center [495, 105] width 44 height 20
drag, startPoint x: 953, startPoint y: 491, endPoint x: 973, endPoint y: 491, distance: 20.3
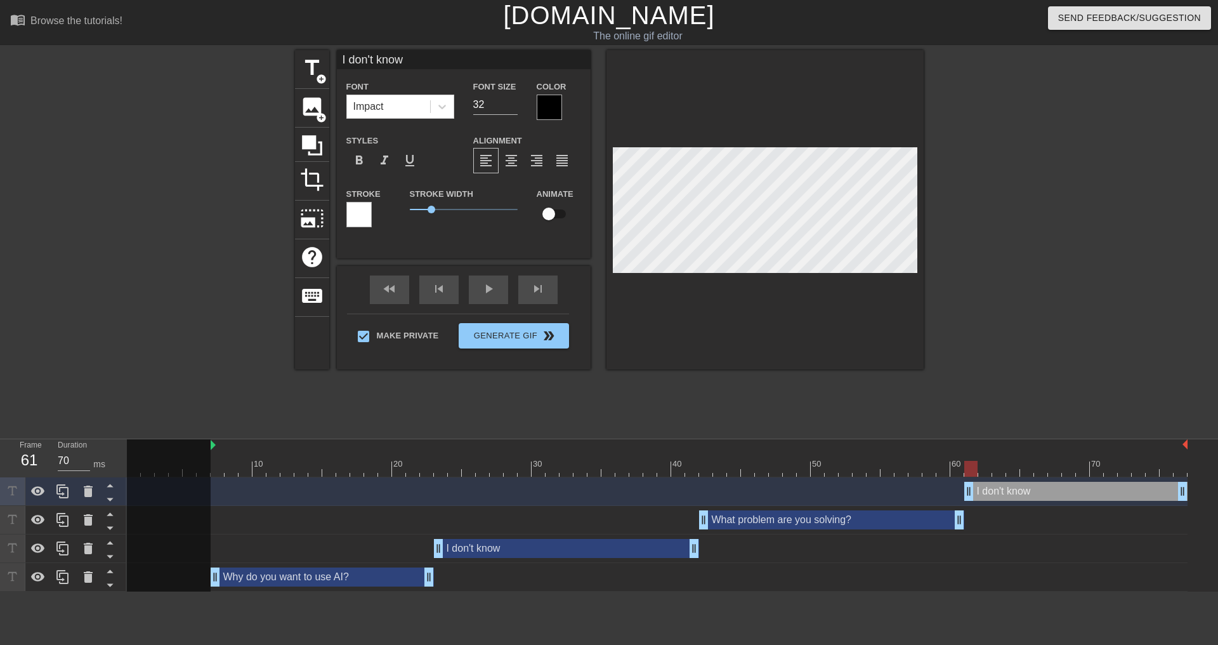
click at [633, 554] on div "I don't know drag_handle drag_handle" at bounding box center [566, 548] width 265 height 19
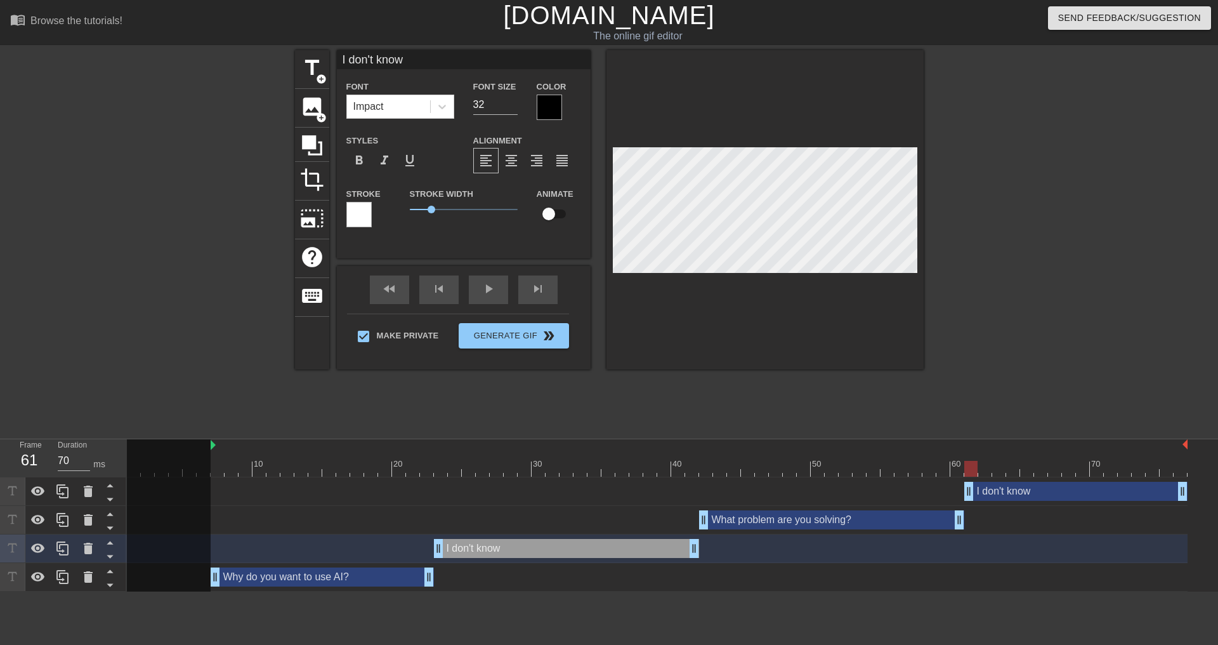
click at [1025, 483] on div "I don't know drag_handle drag_handle" at bounding box center [1076, 491] width 223 height 19
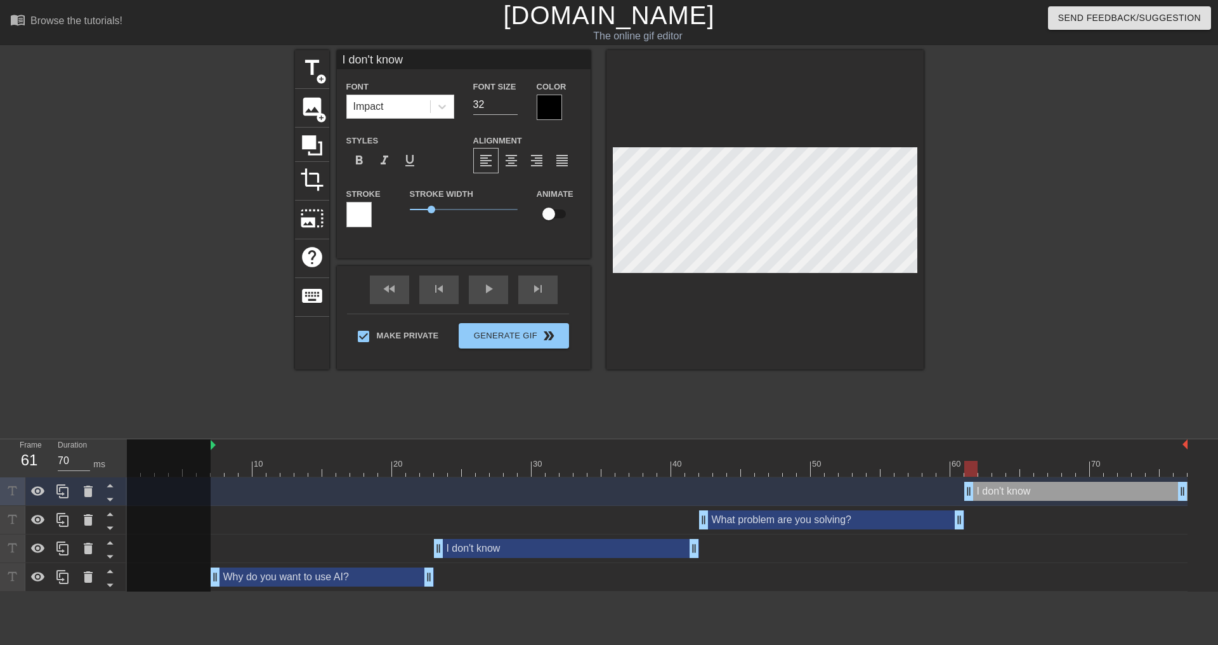
click at [1071, 381] on div at bounding box center [1034, 240] width 190 height 381
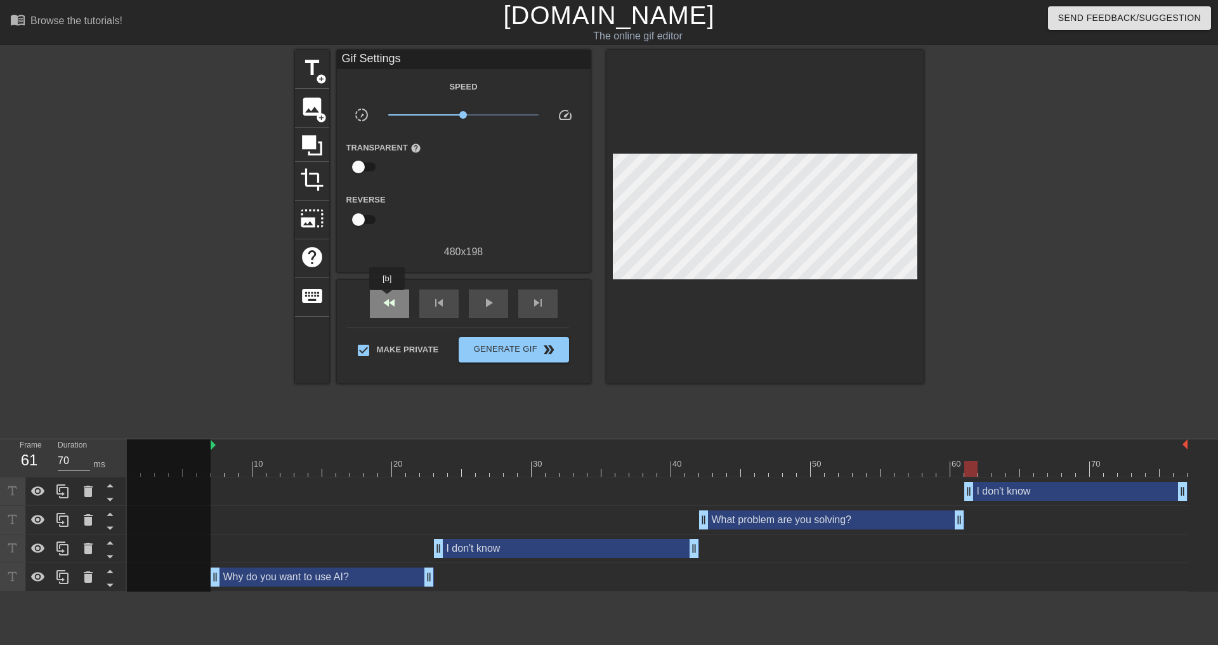
click at [388, 299] on span "fast_rewind" at bounding box center [389, 302] width 15 height 15
click at [489, 313] on div "play_arrow" at bounding box center [488, 303] width 39 height 29
click at [492, 303] on span "pause" at bounding box center [488, 302] width 15 height 15
click at [492, 303] on span "play_arrow" at bounding box center [488, 302] width 15 height 15
click at [492, 303] on span "pause" at bounding box center [488, 302] width 15 height 15
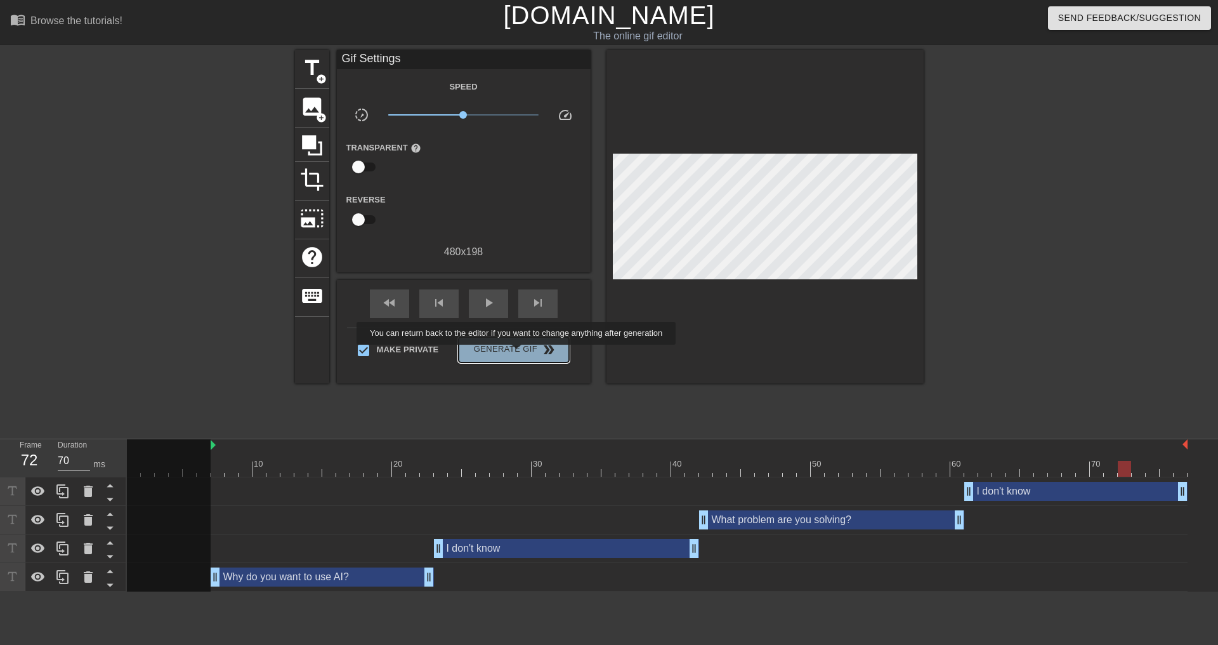
click at [518, 353] on span "Generate Gif double_arrow" at bounding box center [514, 349] width 100 height 15
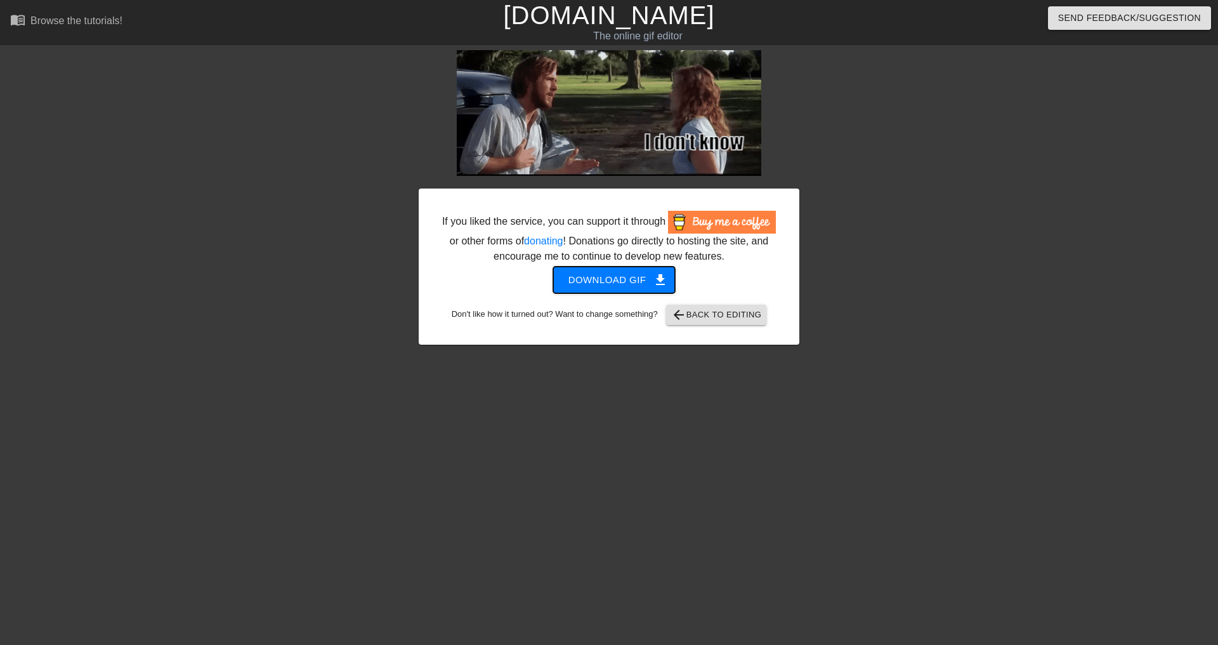
click at [612, 277] on span "Download gif get_app" at bounding box center [615, 280] width 92 height 16
